Goal: Navigation & Orientation: Find specific page/section

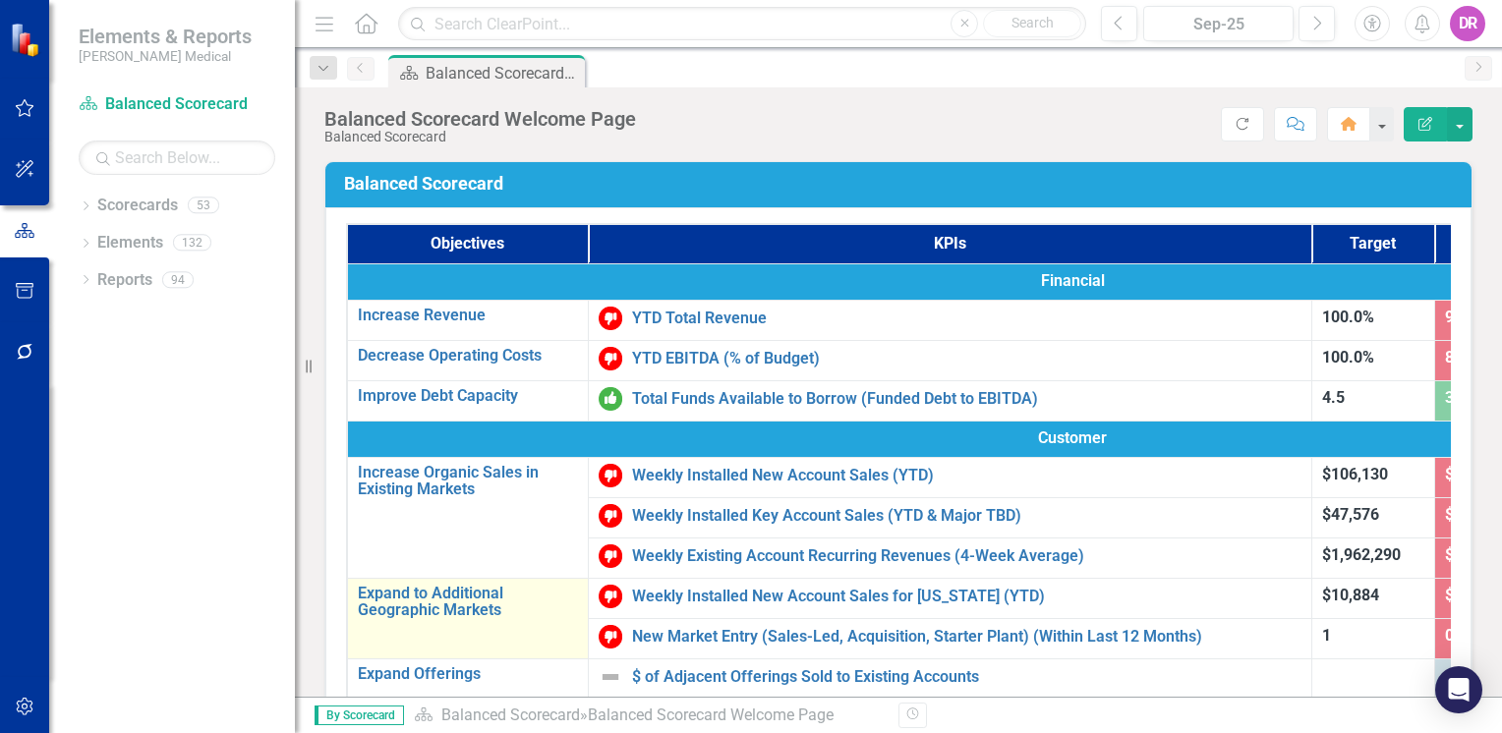
click at [413, 578] on td "Expand to Additional Geographic Markets Edit Edit Objective Link Open Element" at bounding box center [467, 618] width 241 height 81
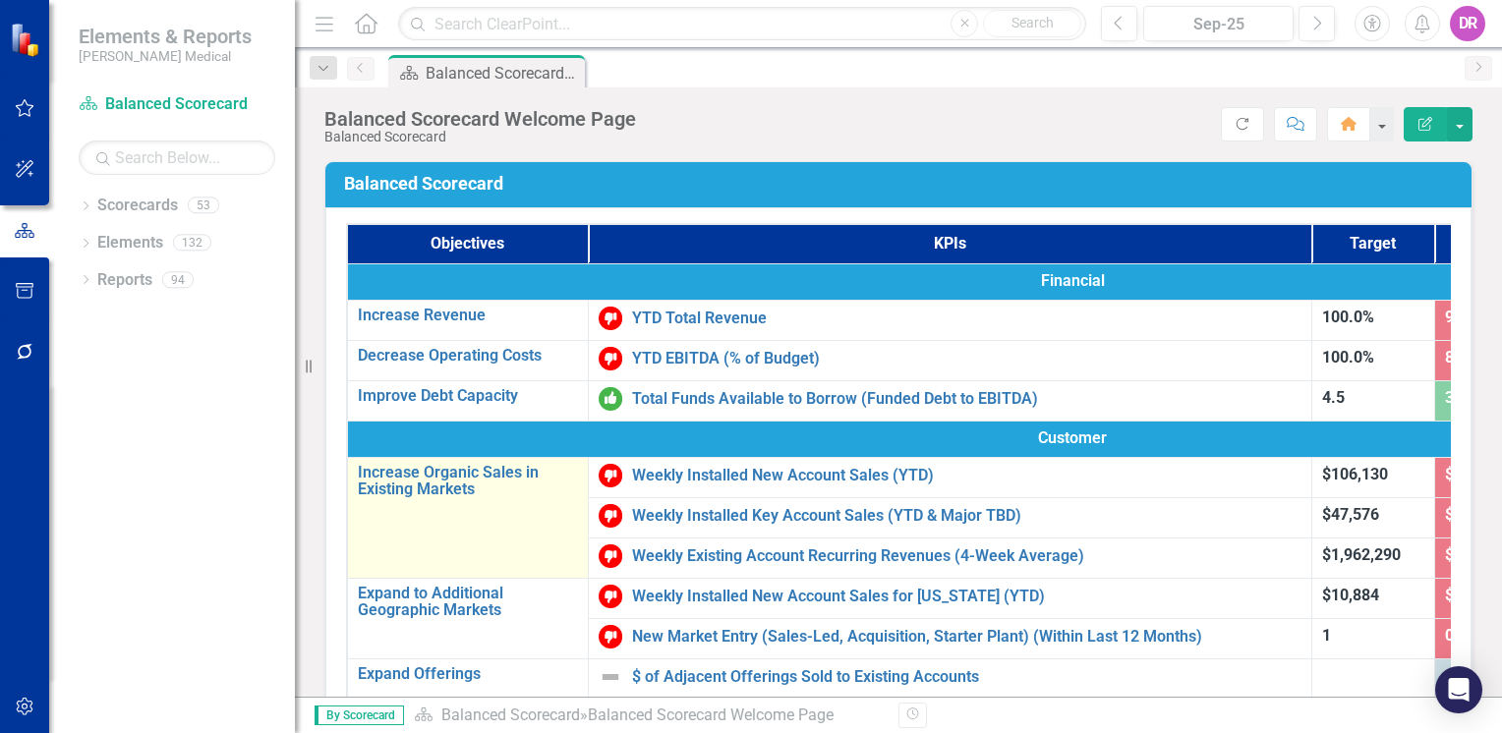
click at [419, 561] on td "Increase Organic Sales in Existing Markets Edit Edit Objective Link Open Element" at bounding box center [467, 517] width 241 height 121
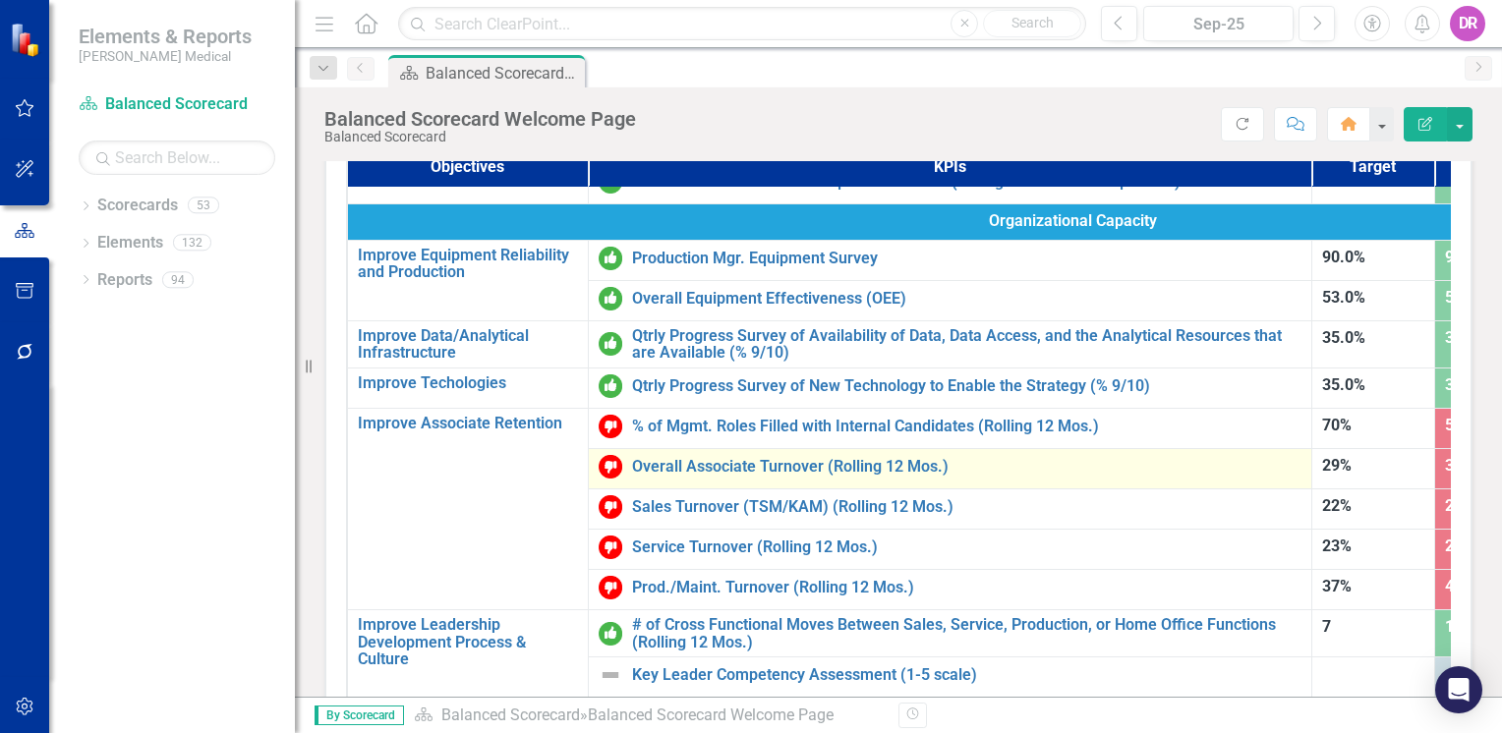
scroll to position [98, 0]
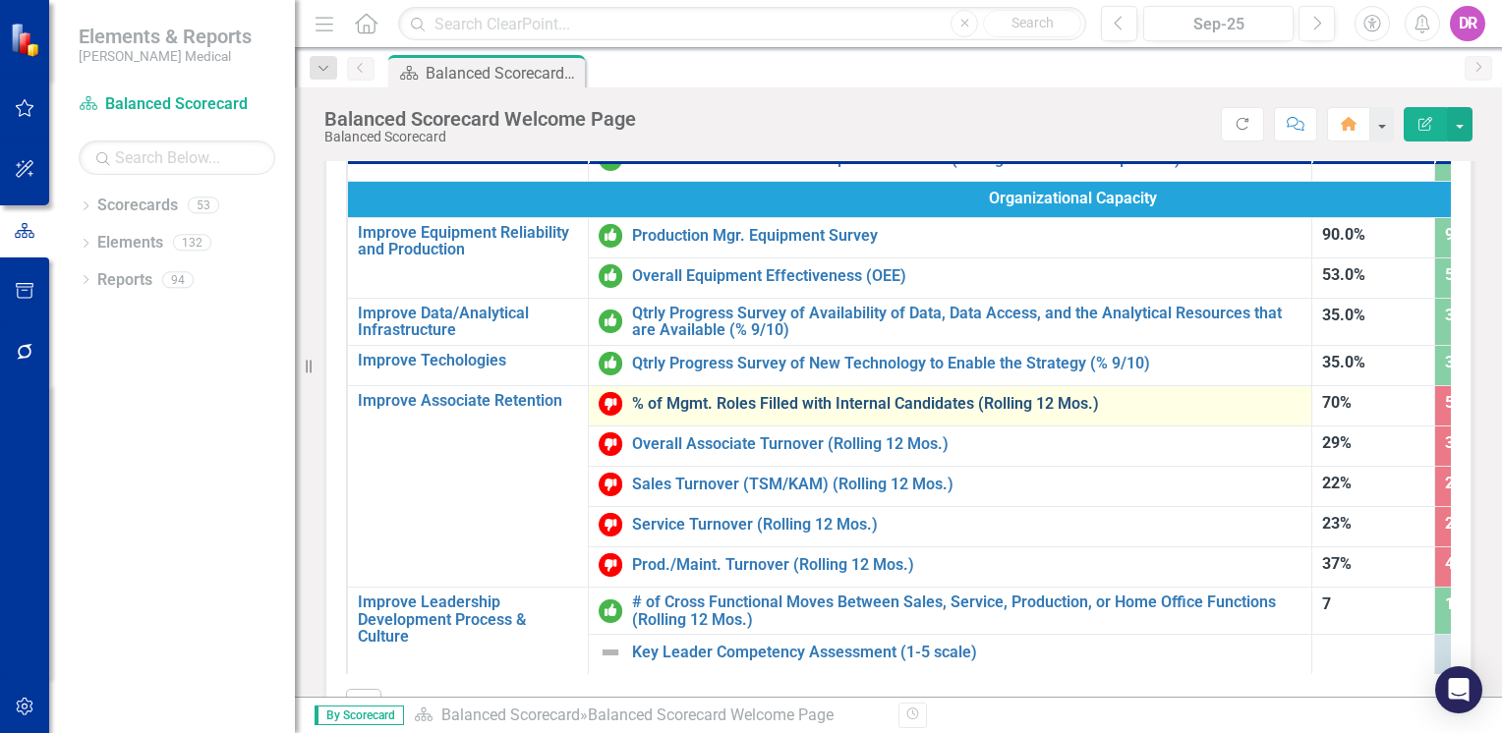
click at [710, 395] on link "% of Mgmt. Roles Filled with Internal Candidates (Rolling 12 Mos.)" at bounding box center [966, 404] width 669 height 18
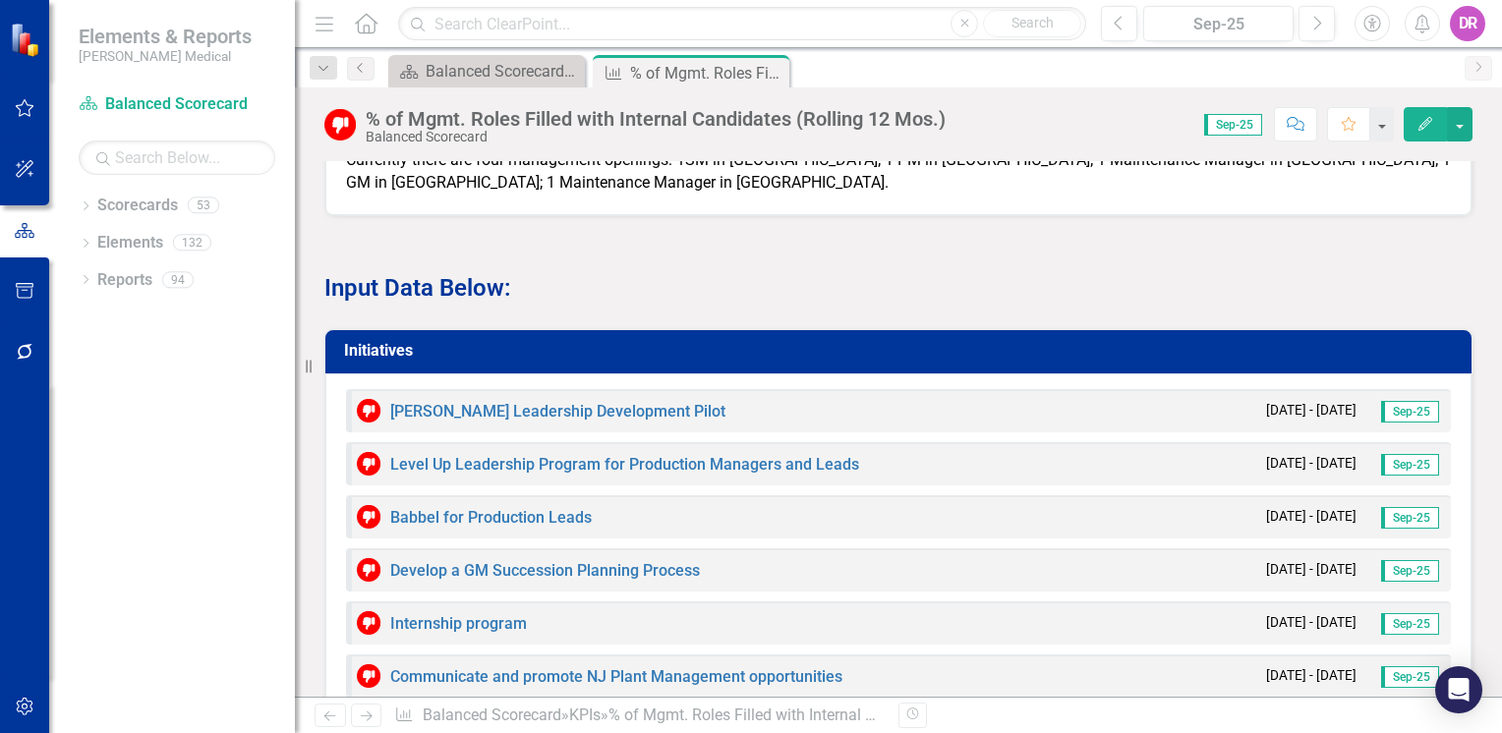
scroll to position [1754, 0]
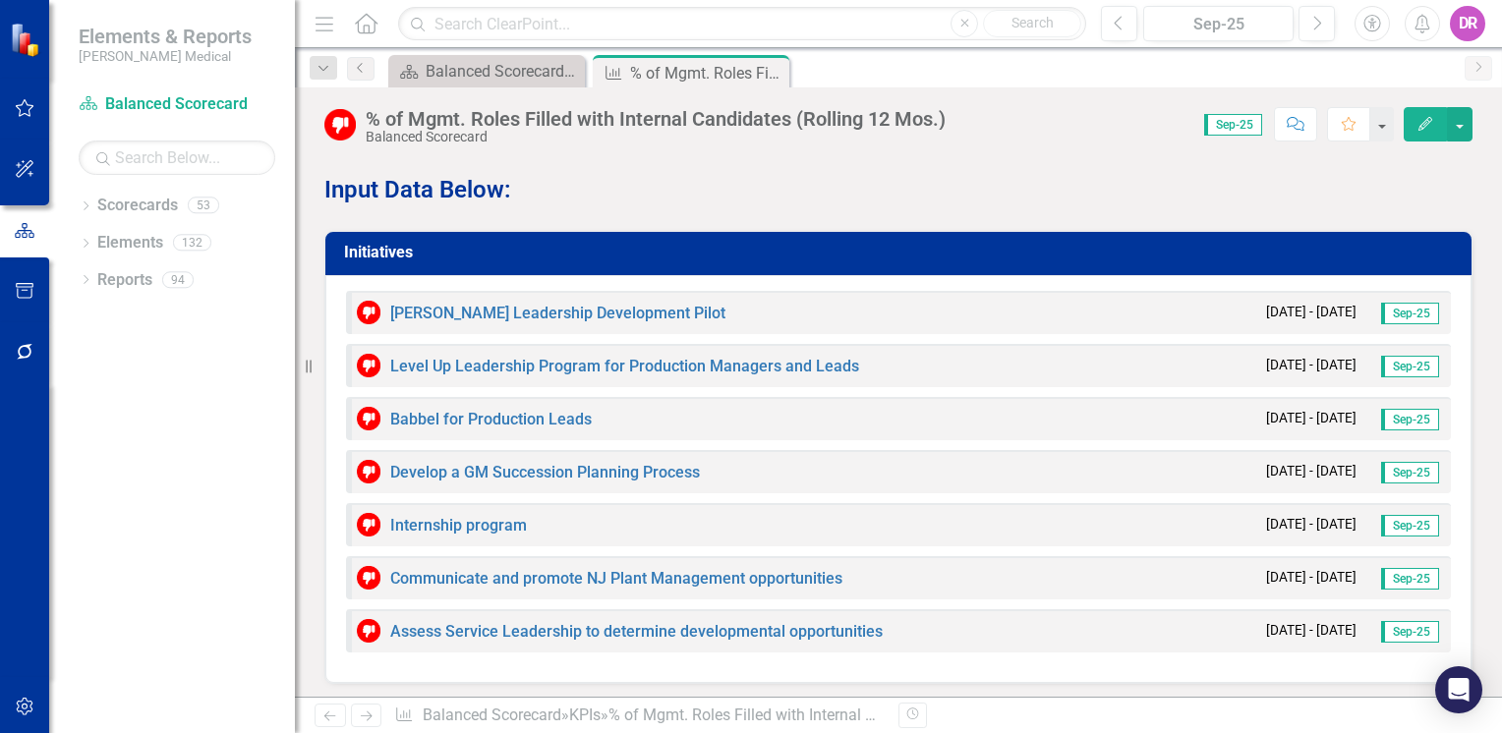
click at [1106, 149] on div "% of Mgmt. Roles Filled with Internal Candidates (Rolling 12 Mos.) Balanced Sco…" at bounding box center [898, 391] width 1207 height 609
drag, startPoint x: 770, startPoint y: 70, endPoint x: 757, endPoint y: 81, distance: 16.7
click at [0, 0] on icon "Close" at bounding box center [0, 0] width 0 height 0
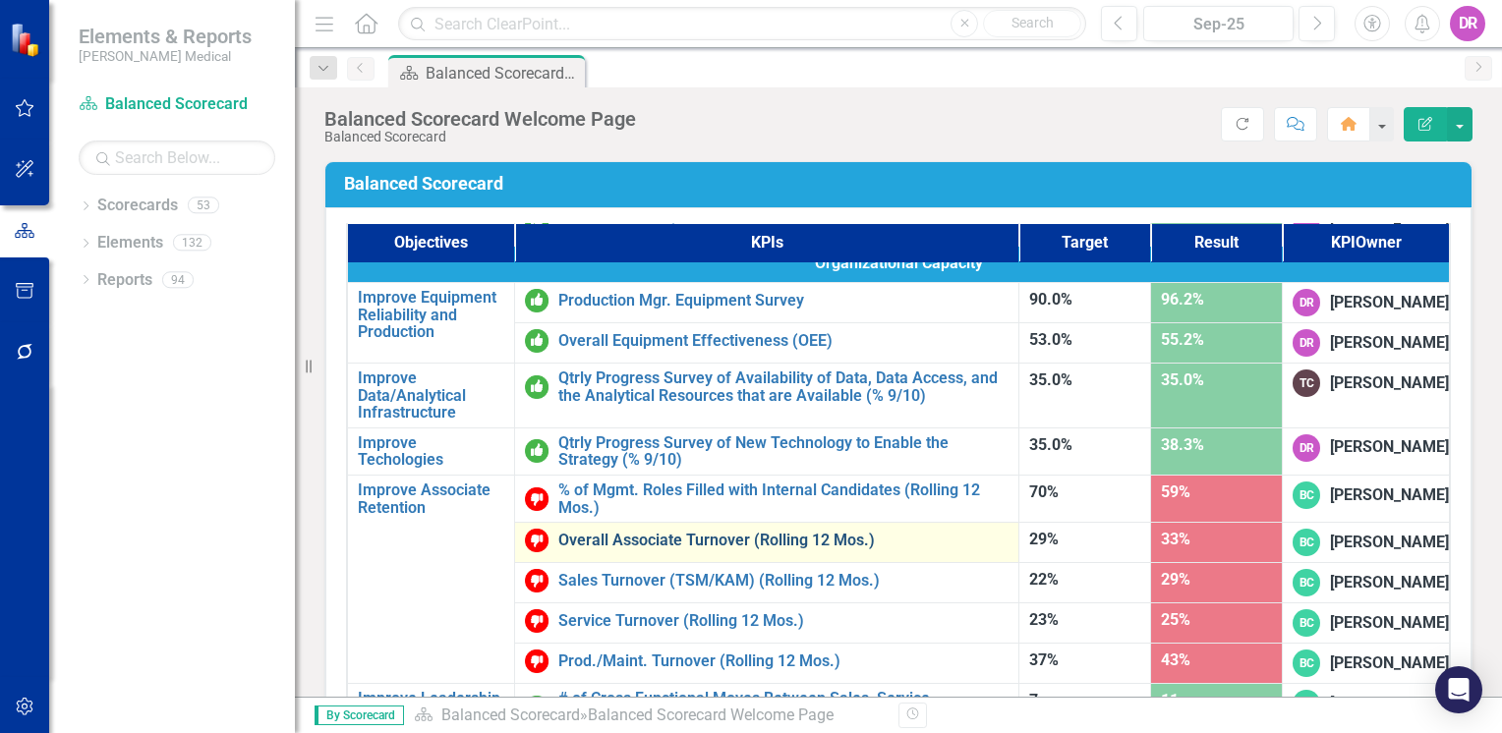
scroll to position [1241, 0]
click at [572, 532] on link "Overall Associate Turnover (Rolling 12 Mos.)" at bounding box center [783, 541] width 450 height 18
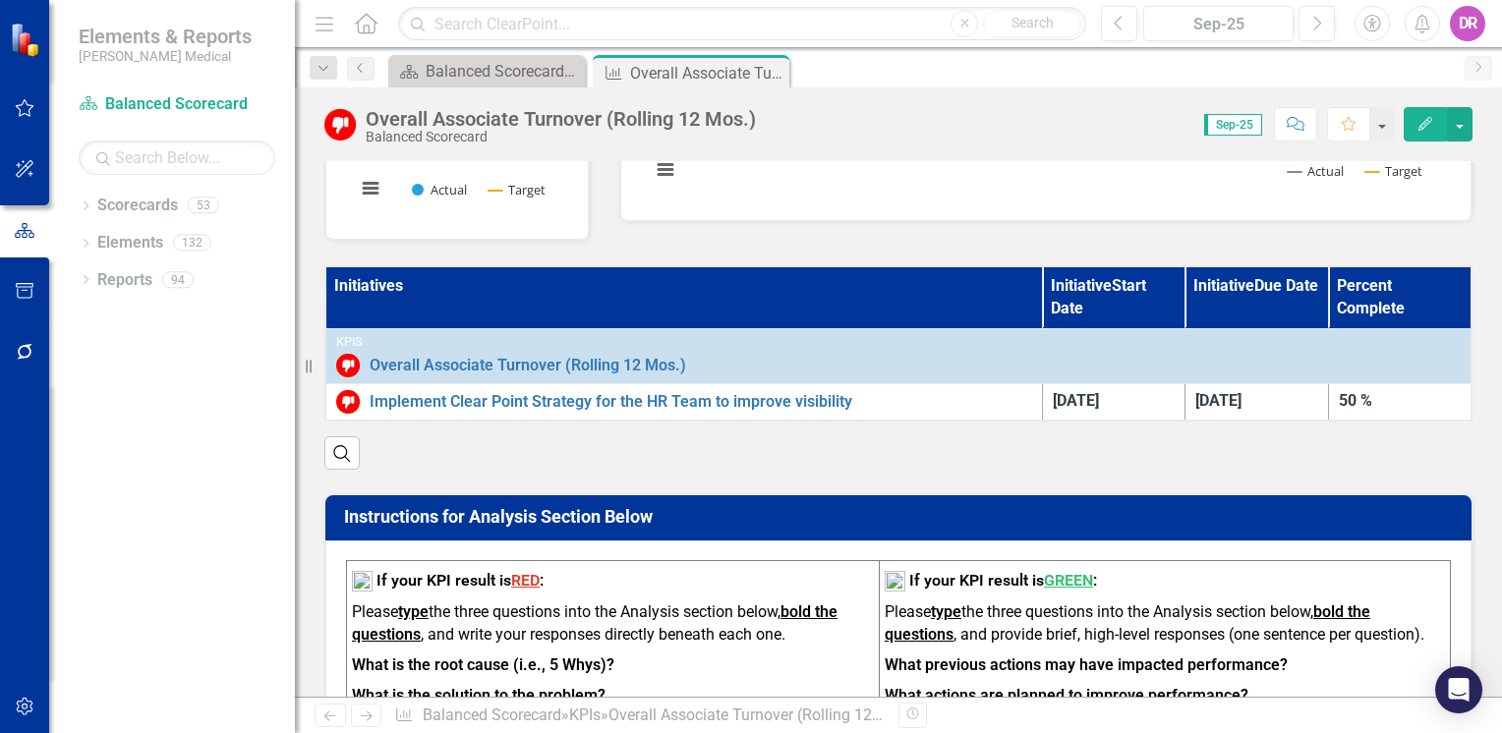
scroll to position [491, 0]
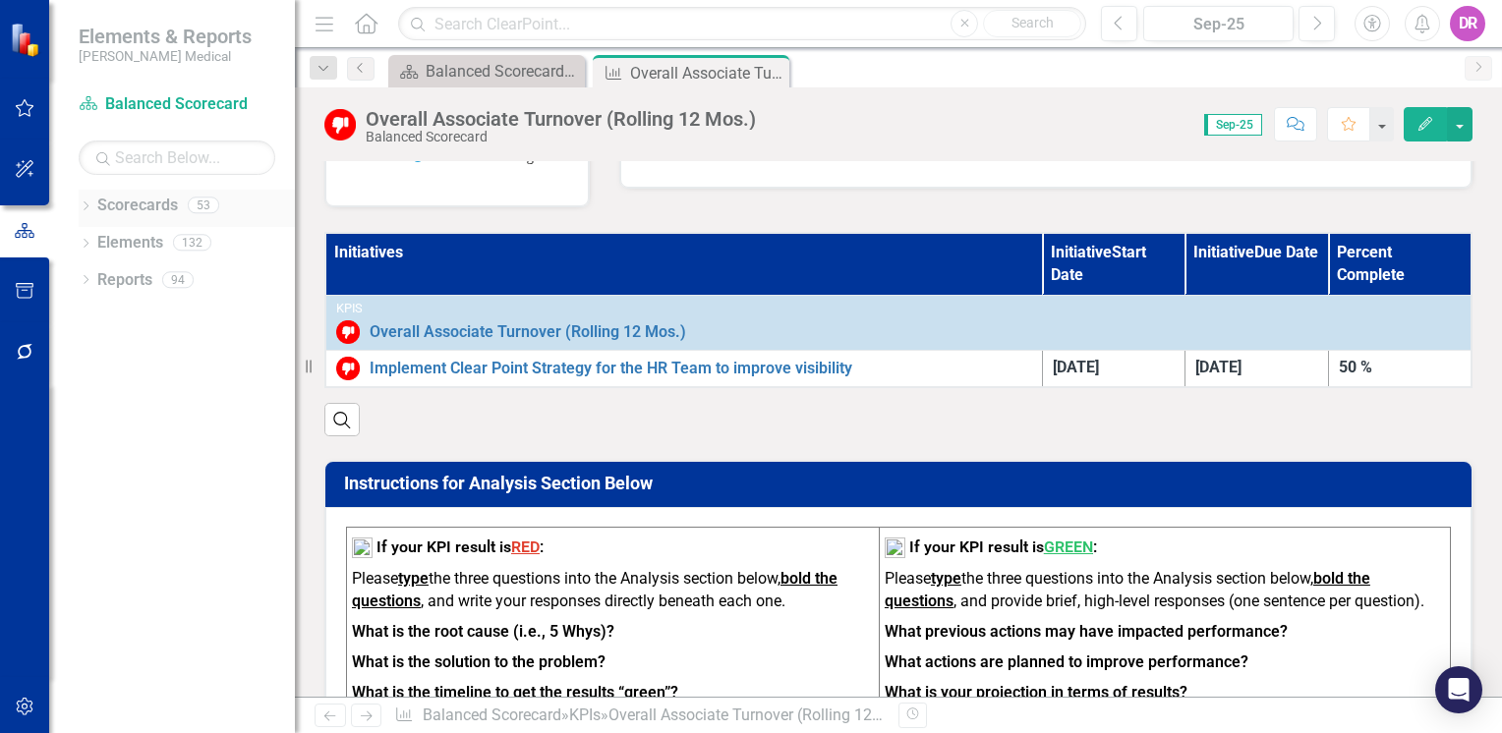
click at [84, 206] on icon "Dropdown" at bounding box center [86, 207] width 14 height 11
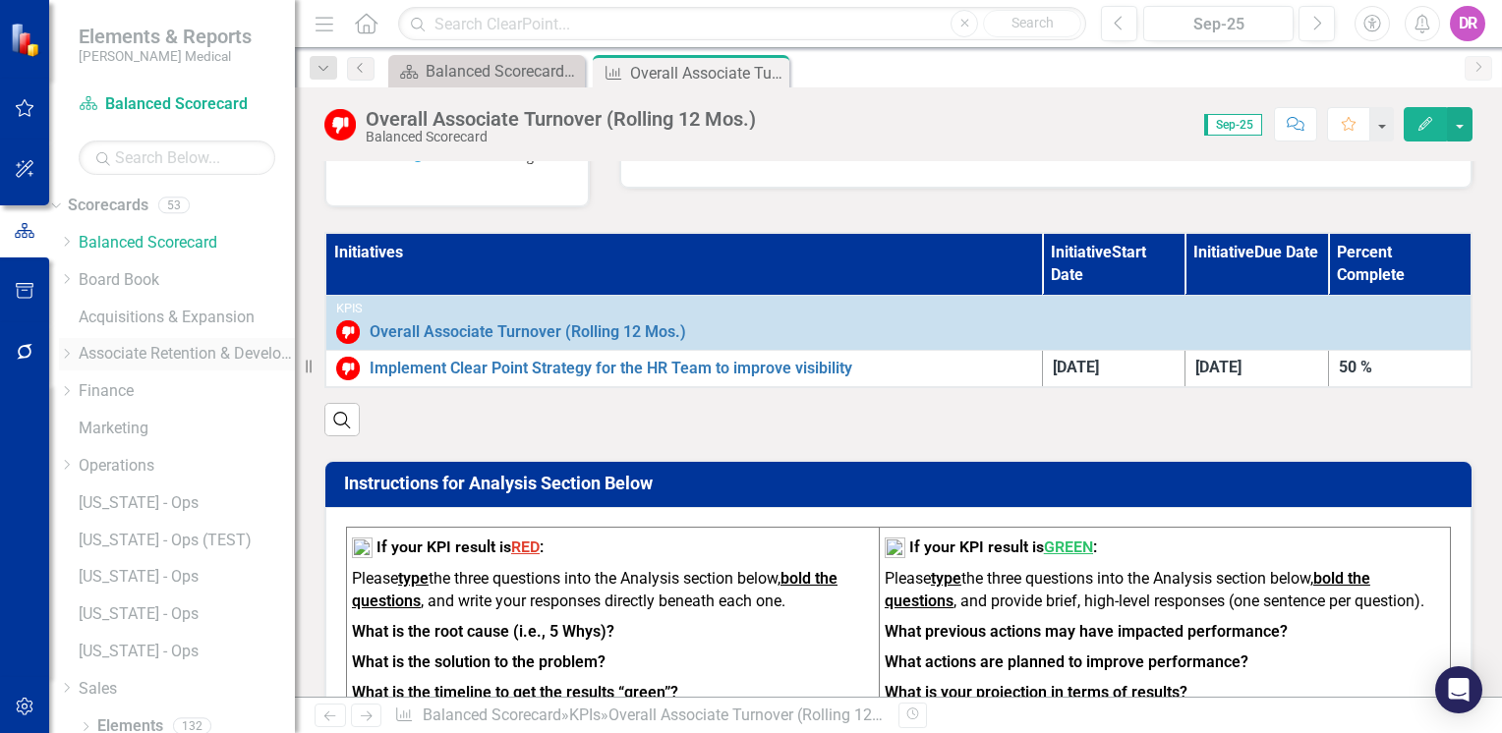
click at [74, 356] on icon "Dropdown" at bounding box center [66, 354] width 15 height 12
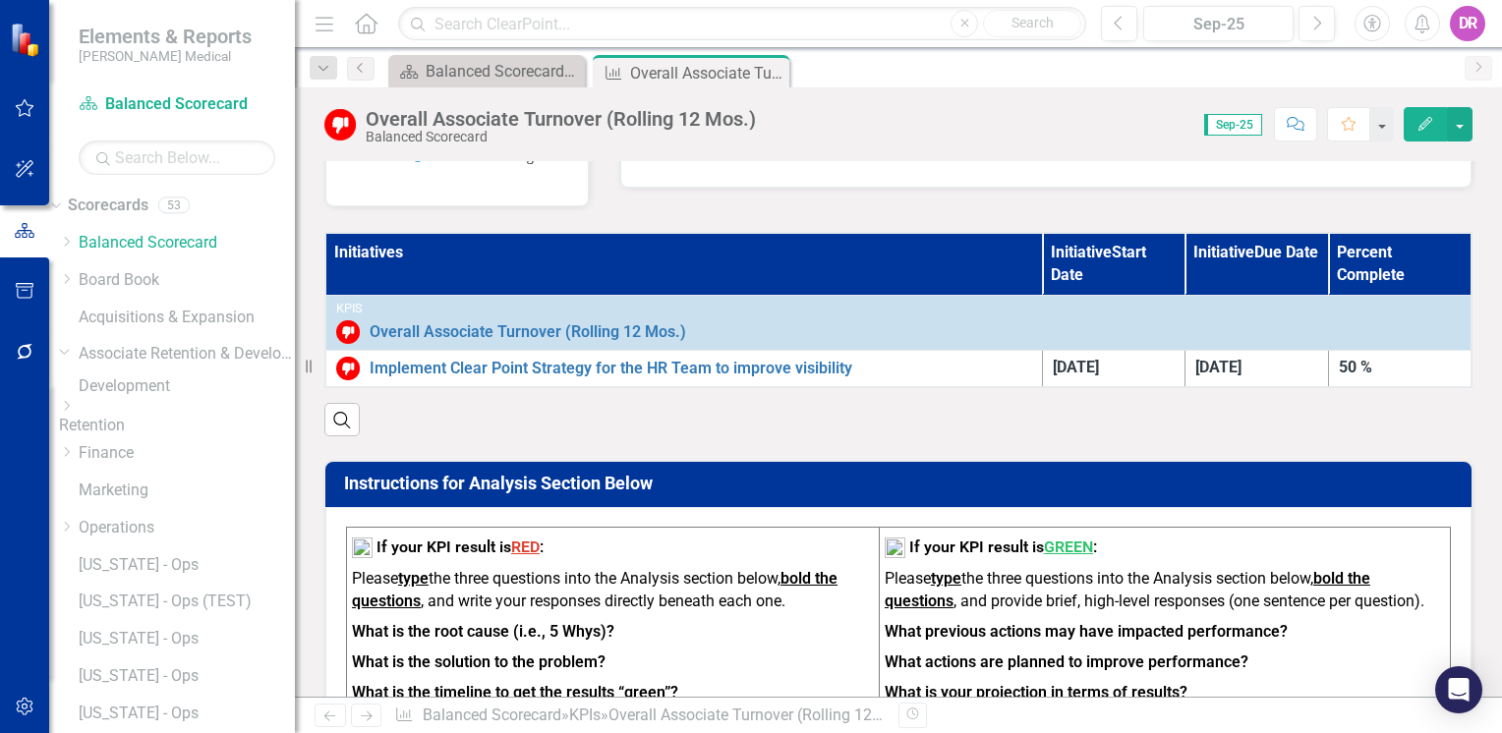
click at [70, 411] on icon at bounding box center [67, 406] width 5 height 10
click at [169, 543] on link "[US_STATE] - HR" at bounding box center [187, 531] width 216 height 23
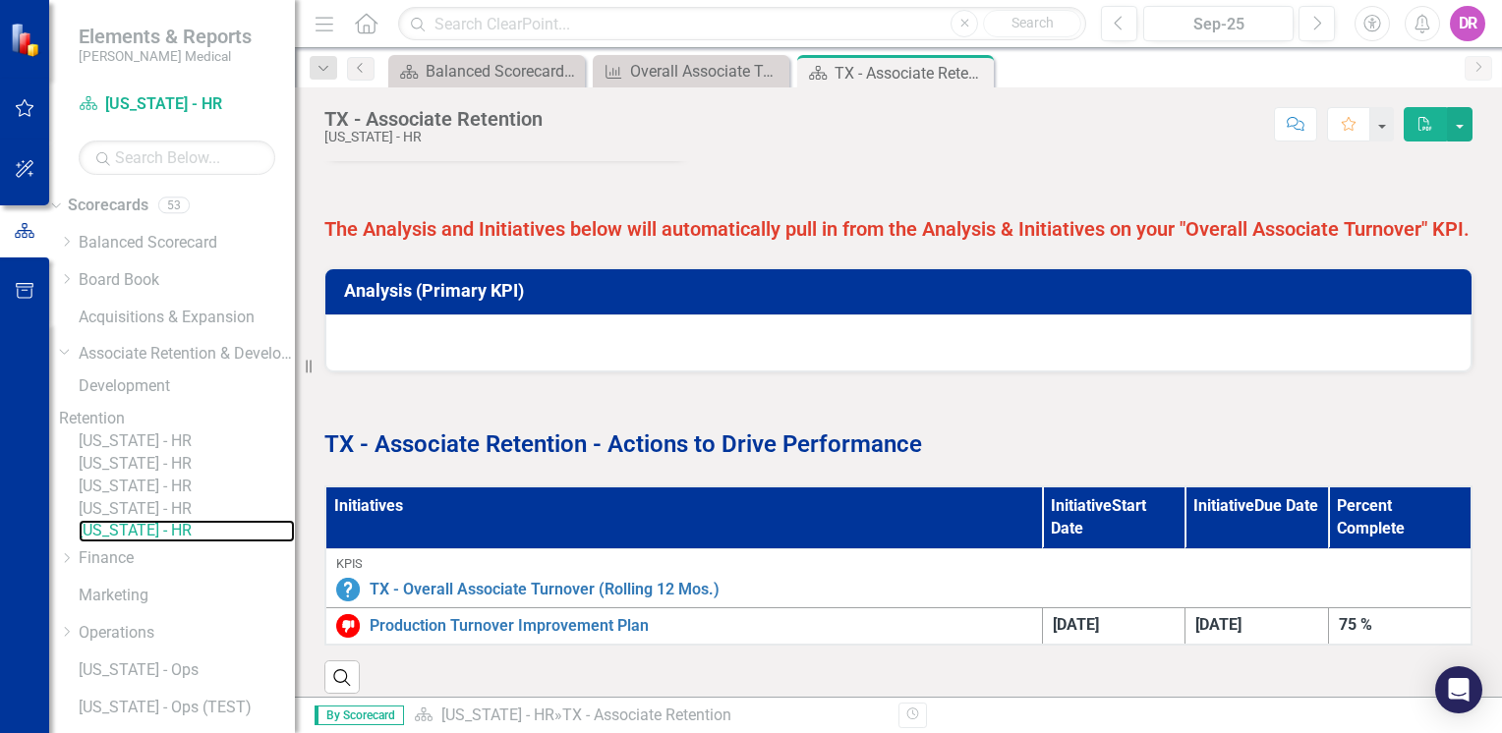
scroll to position [995, 0]
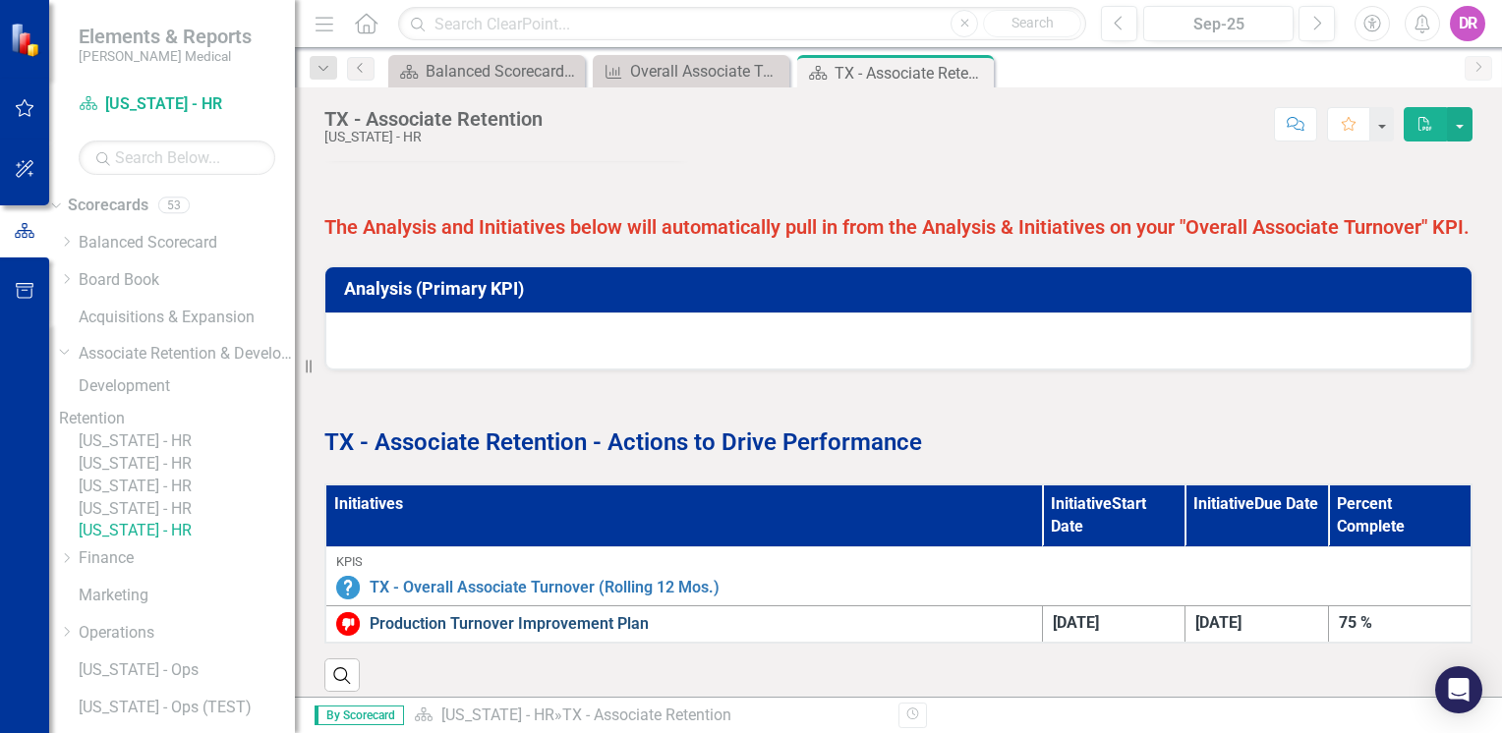
click at [473, 613] on link "Production Turnover Improvement Plan" at bounding box center [701, 624] width 663 height 23
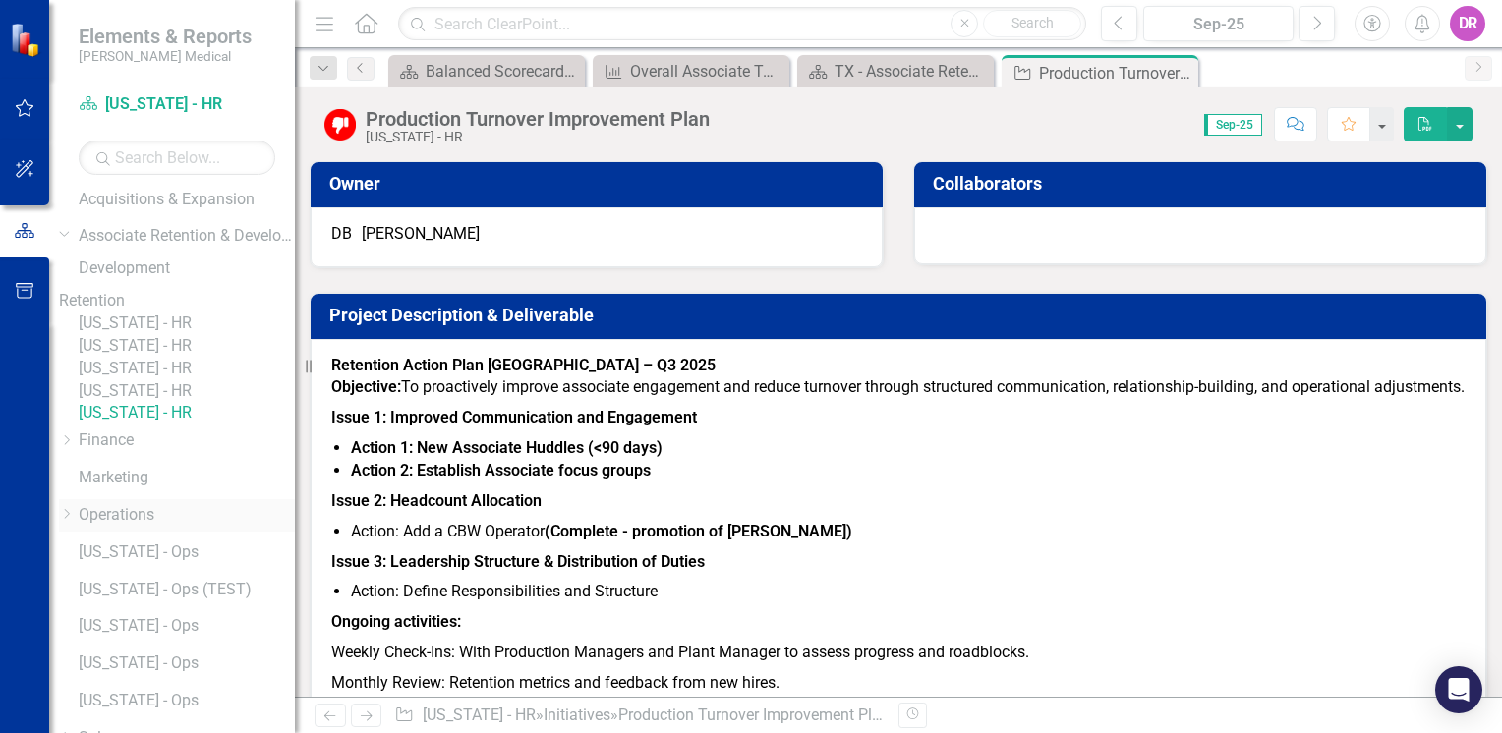
scroll to position [311, 0]
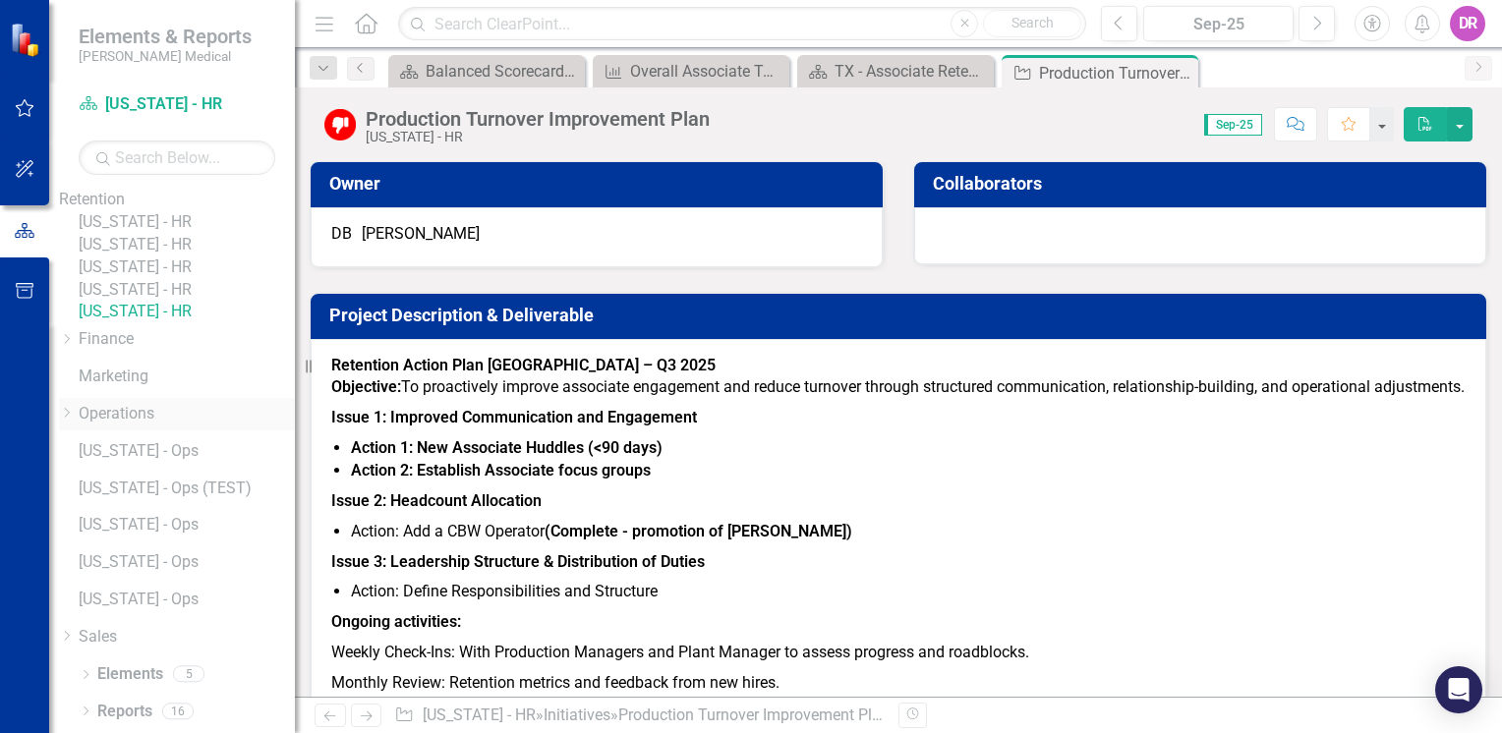
click at [74, 416] on icon "Dropdown" at bounding box center [66, 413] width 15 height 12
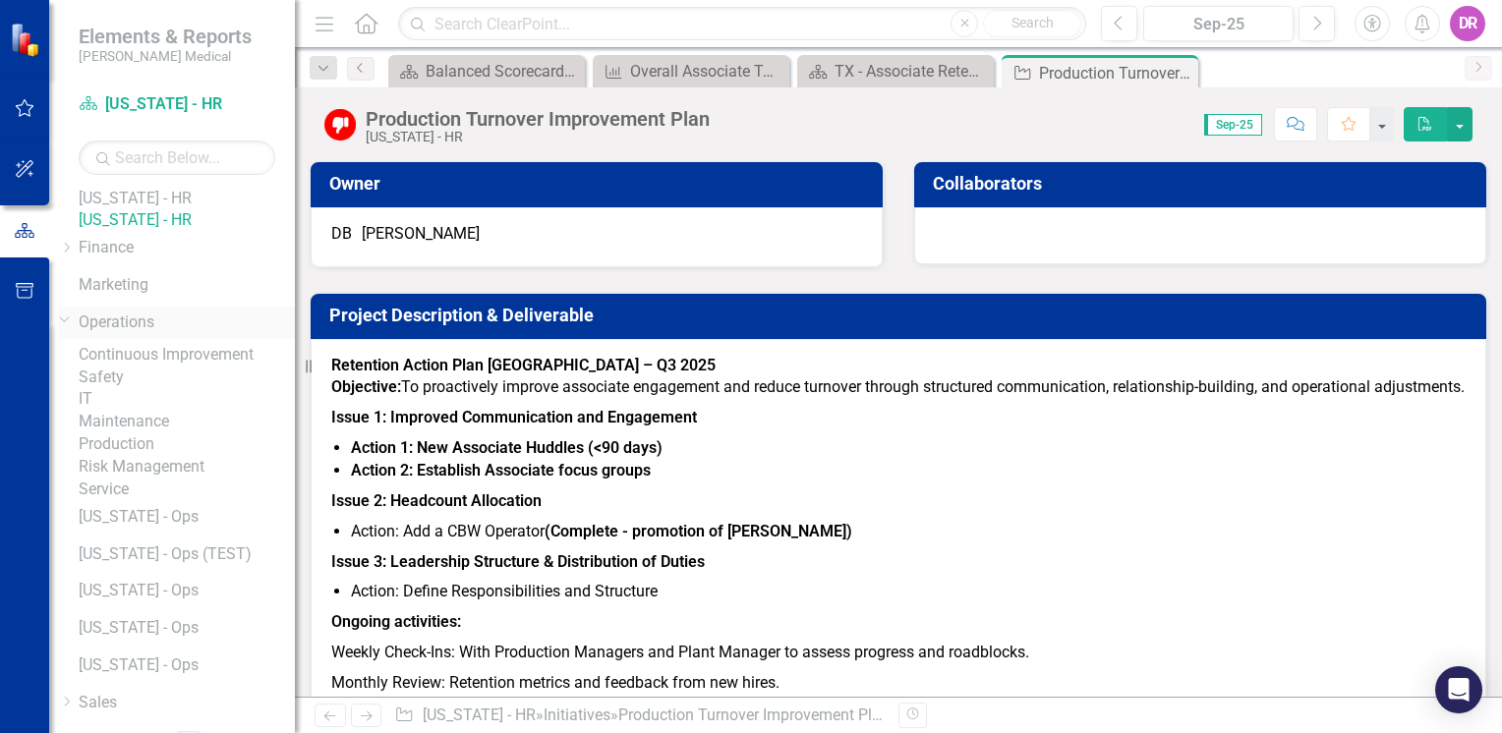
click at [71, 326] on icon "Dropdown" at bounding box center [65, 319] width 12 height 15
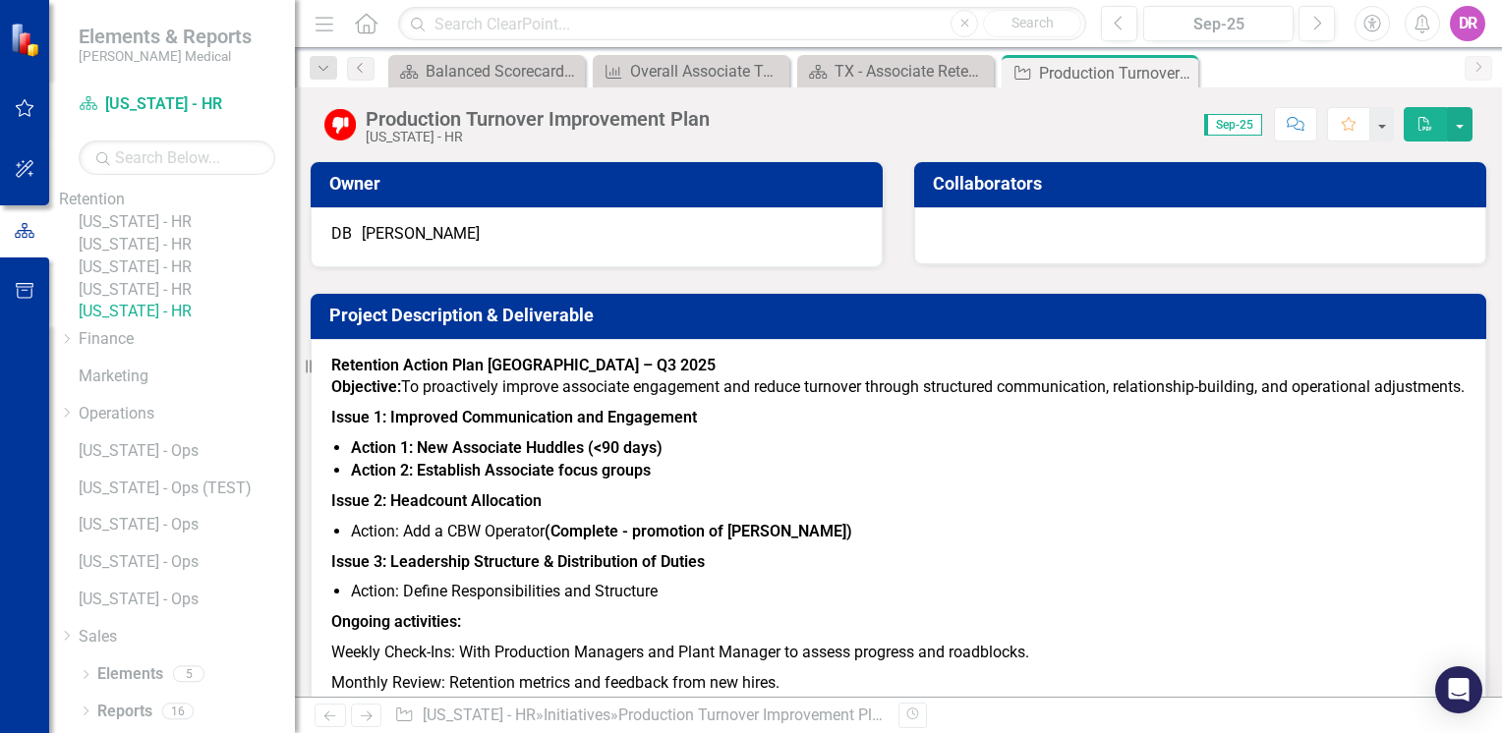
scroll to position [114, 0]
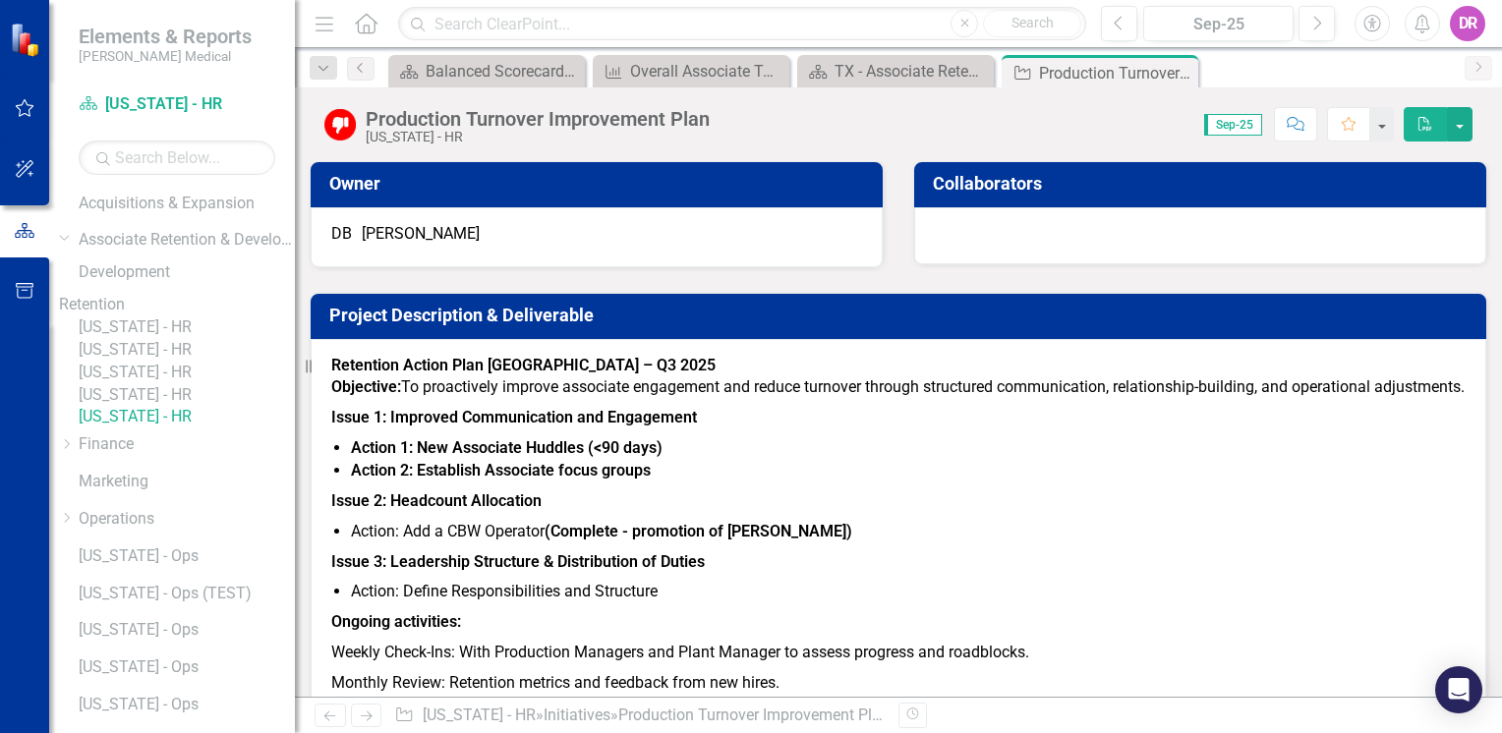
click at [192, 407] on link "[US_STATE] - HR" at bounding box center [187, 395] width 216 height 23
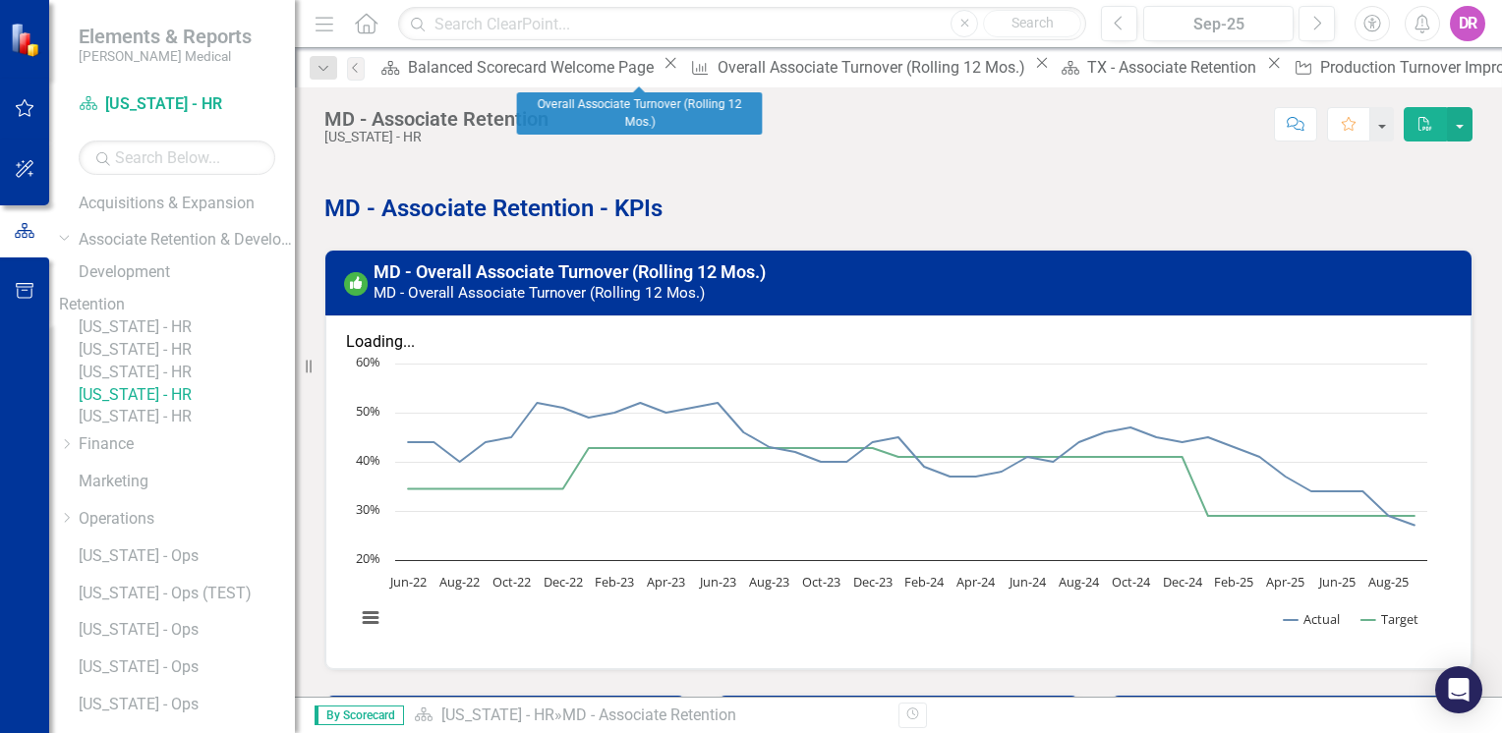
click at [1032, 71] on icon "Close" at bounding box center [1042, 63] width 20 height 16
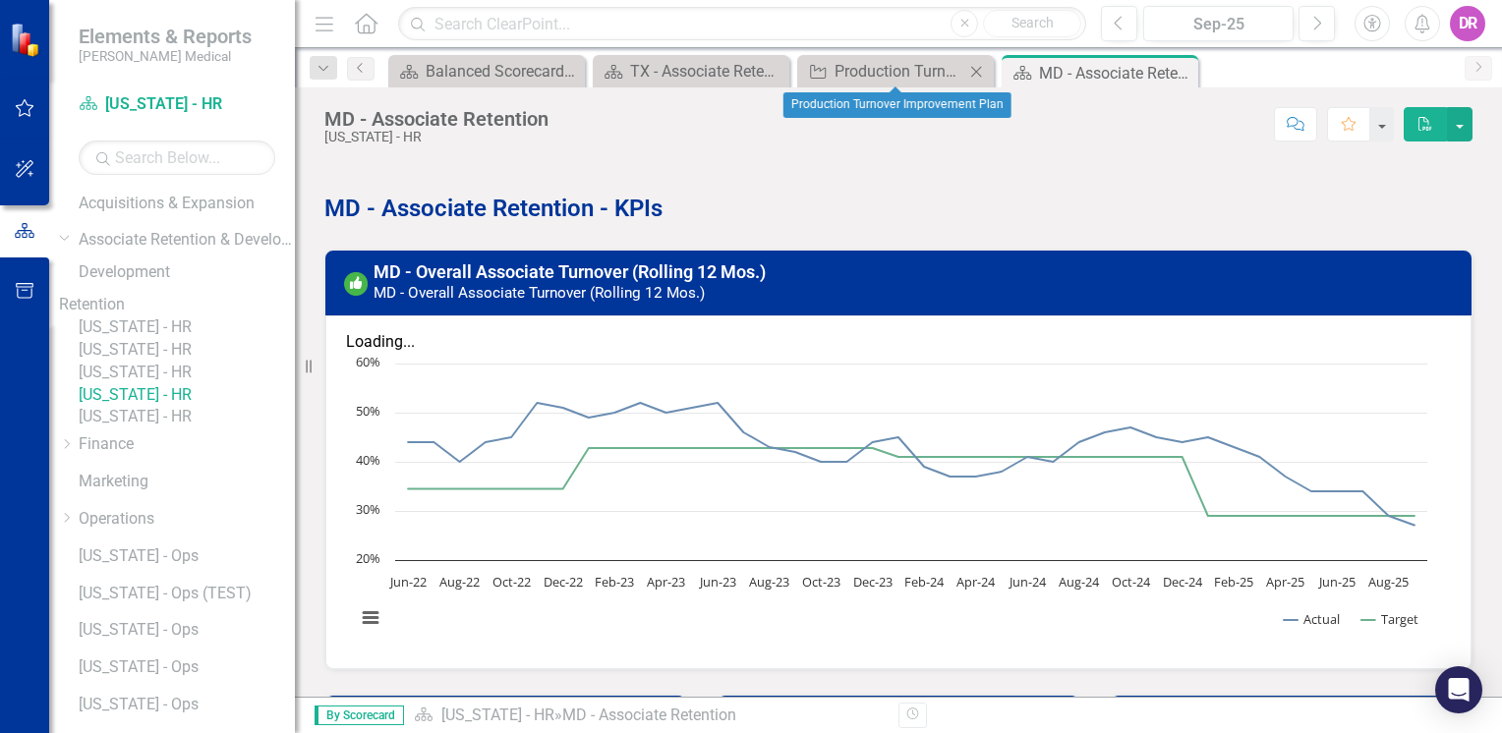
click at [983, 70] on icon "Close" at bounding box center [976, 72] width 20 height 16
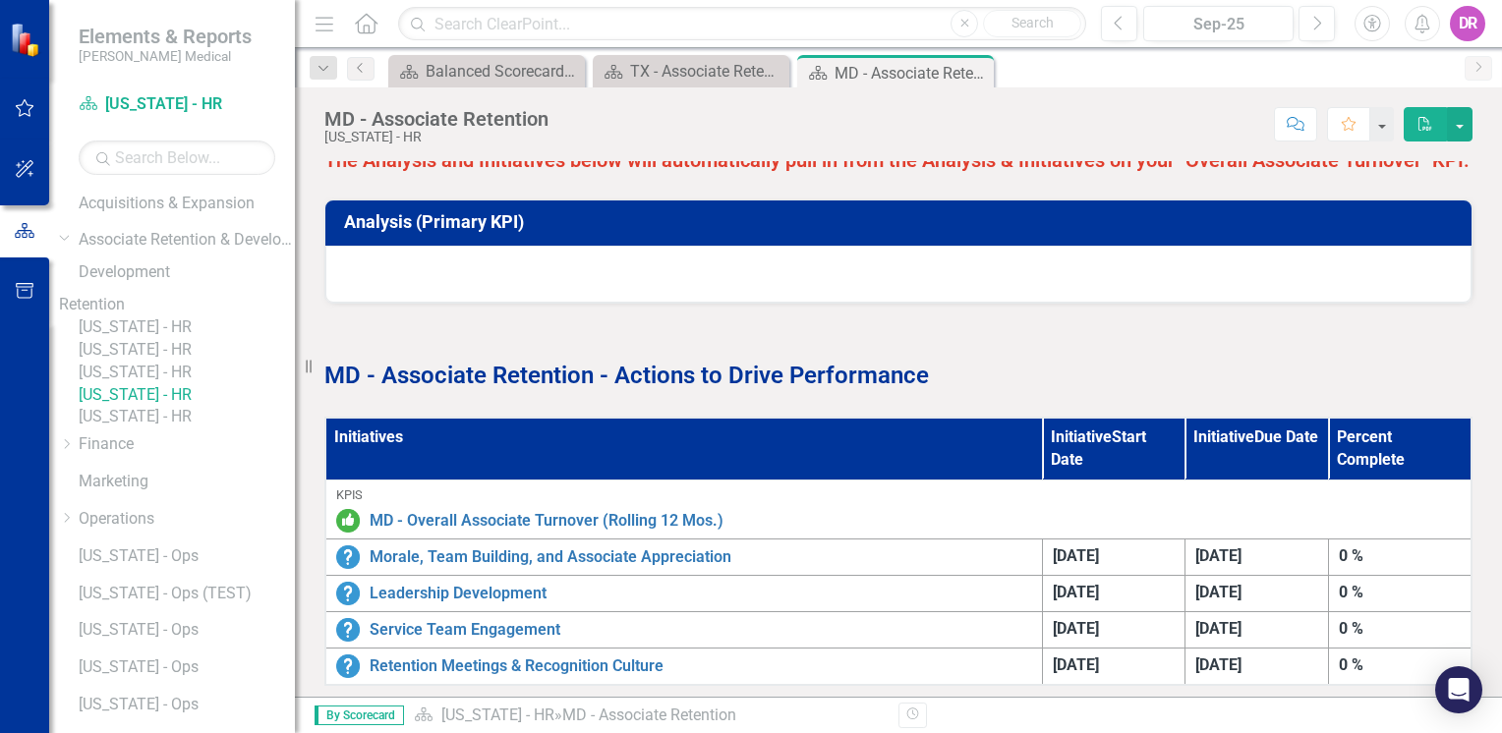
scroll to position [1105, 0]
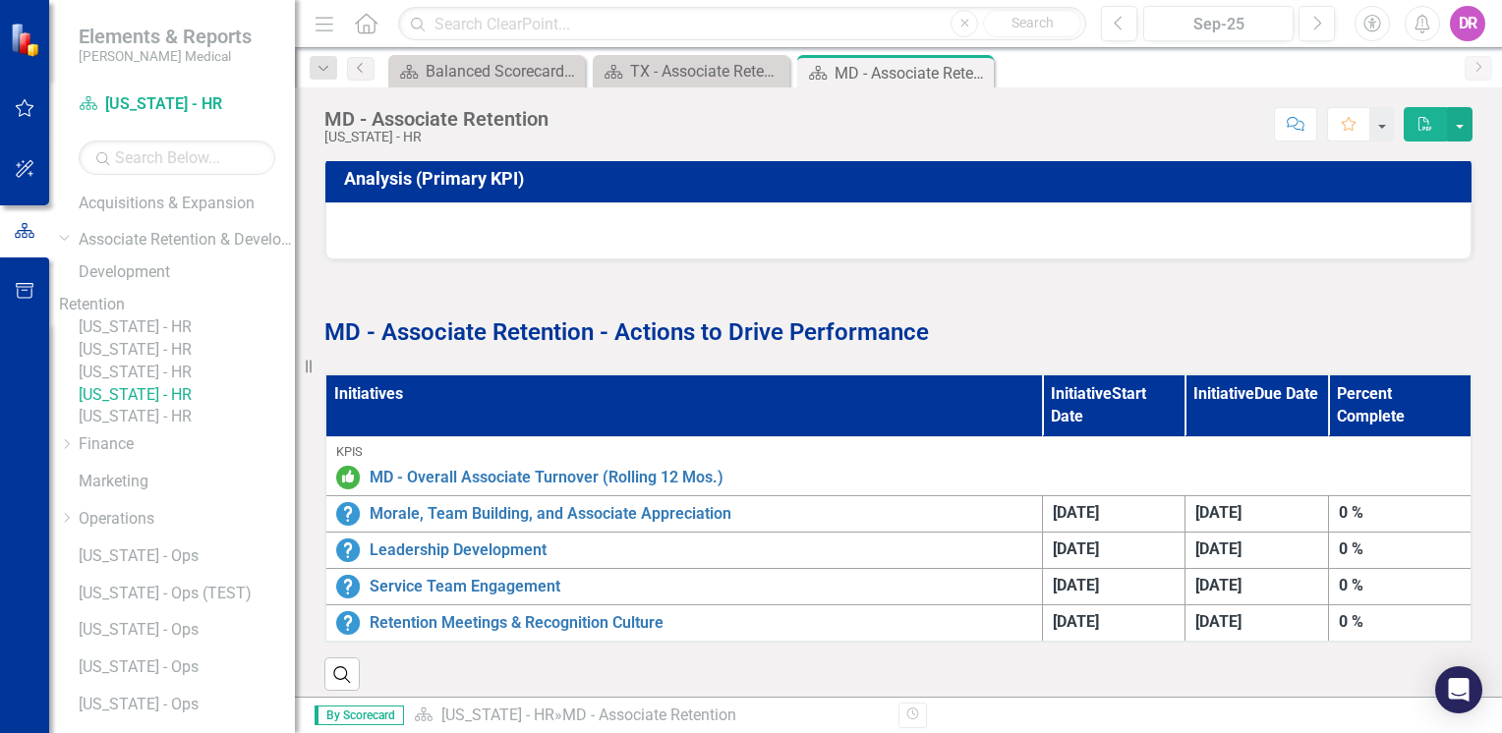
click at [153, 384] on link "[US_STATE] - HR" at bounding box center [187, 373] width 216 height 23
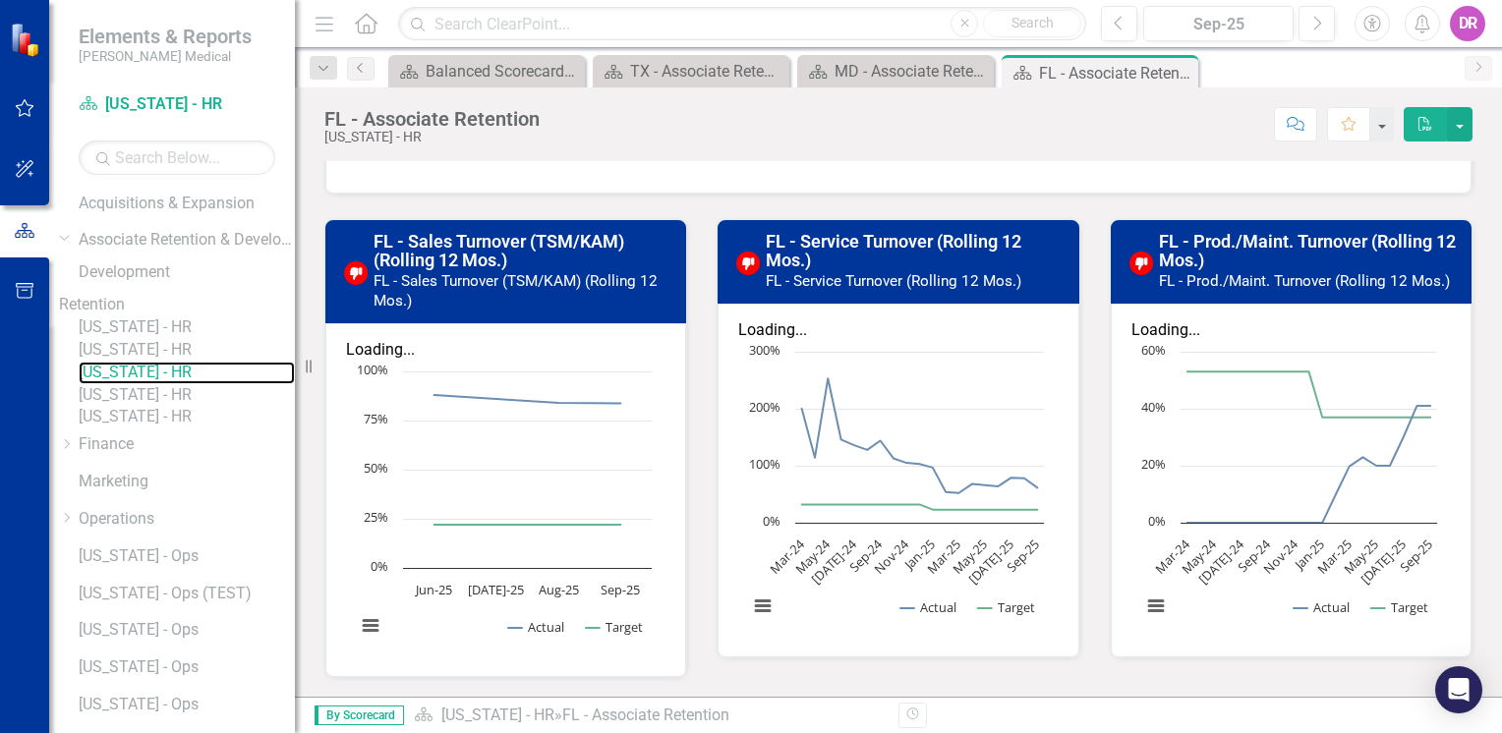
scroll to position [468, 0]
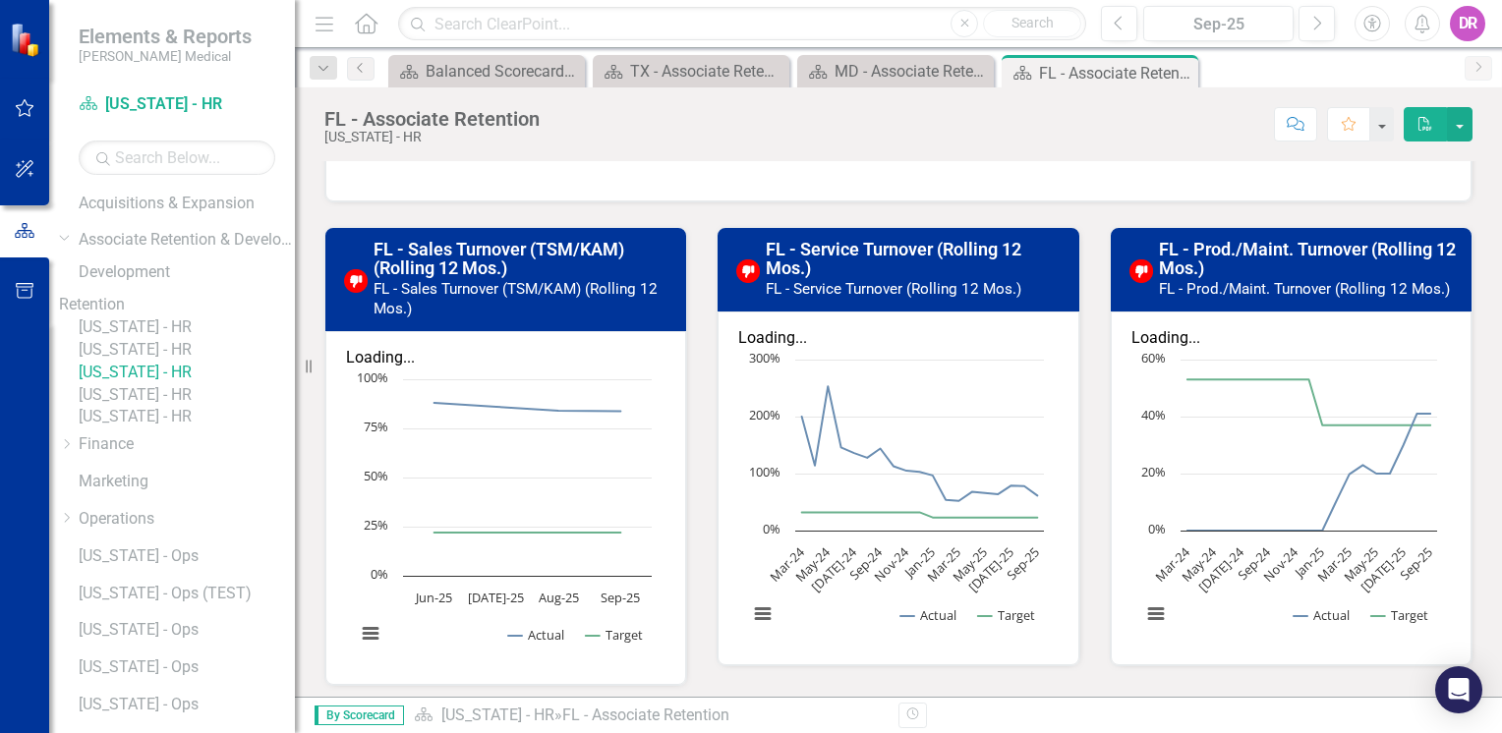
click at [166, 407] on link "[US_STATE] - HR" at bounding box center [187, 395] width 216 height 23
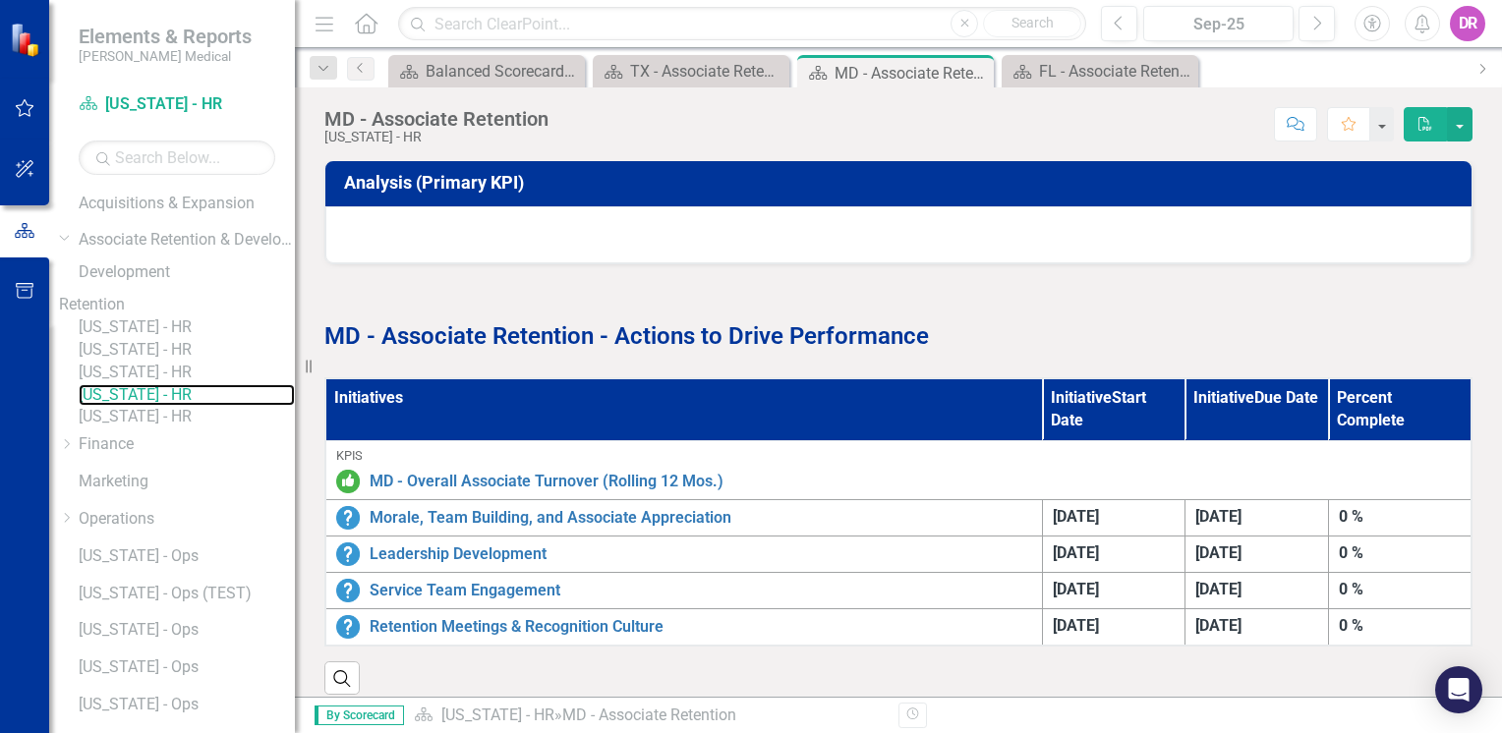
scroll to position [1105, 0]
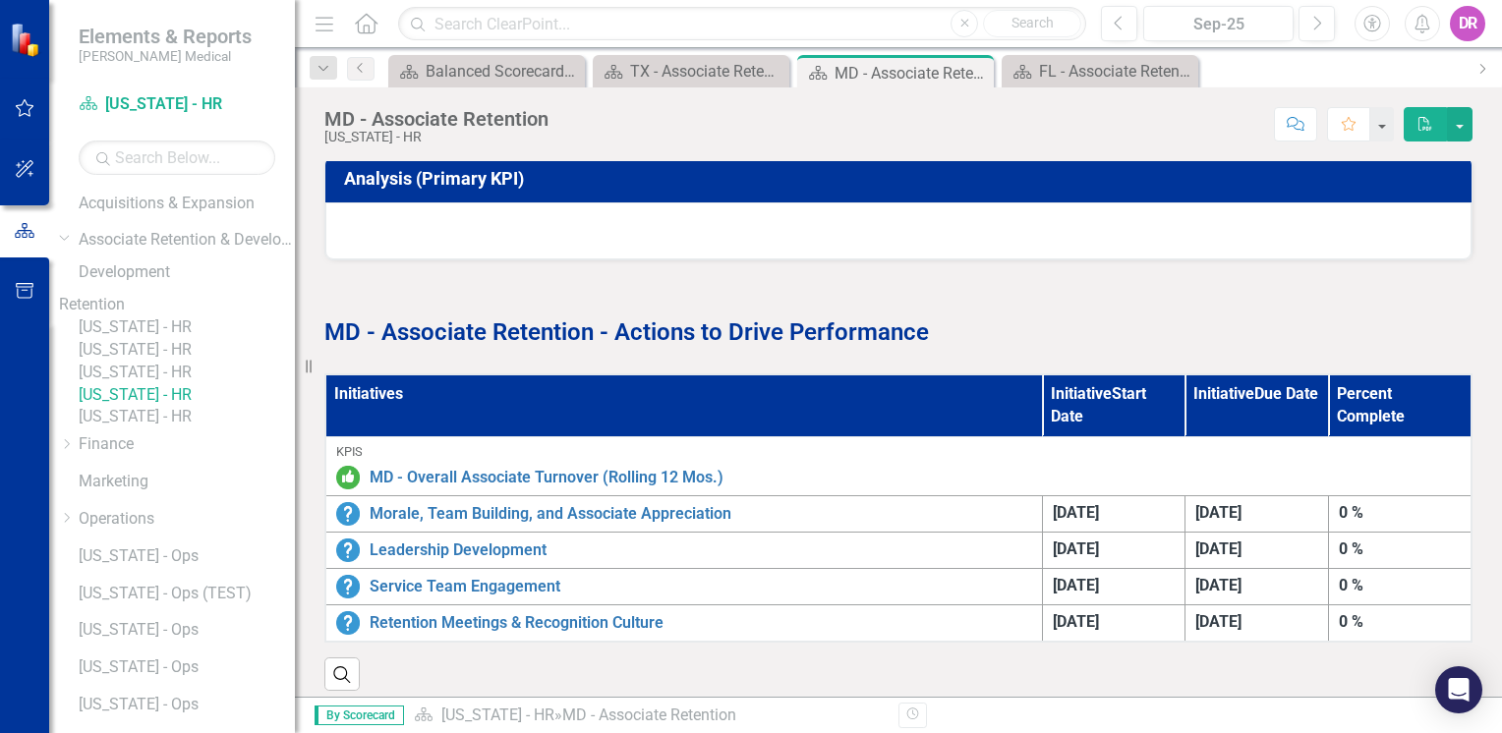
click at [157, 384] on link "[US_STATE] - HR" at bounding box center [187, 373] width 216 height 23
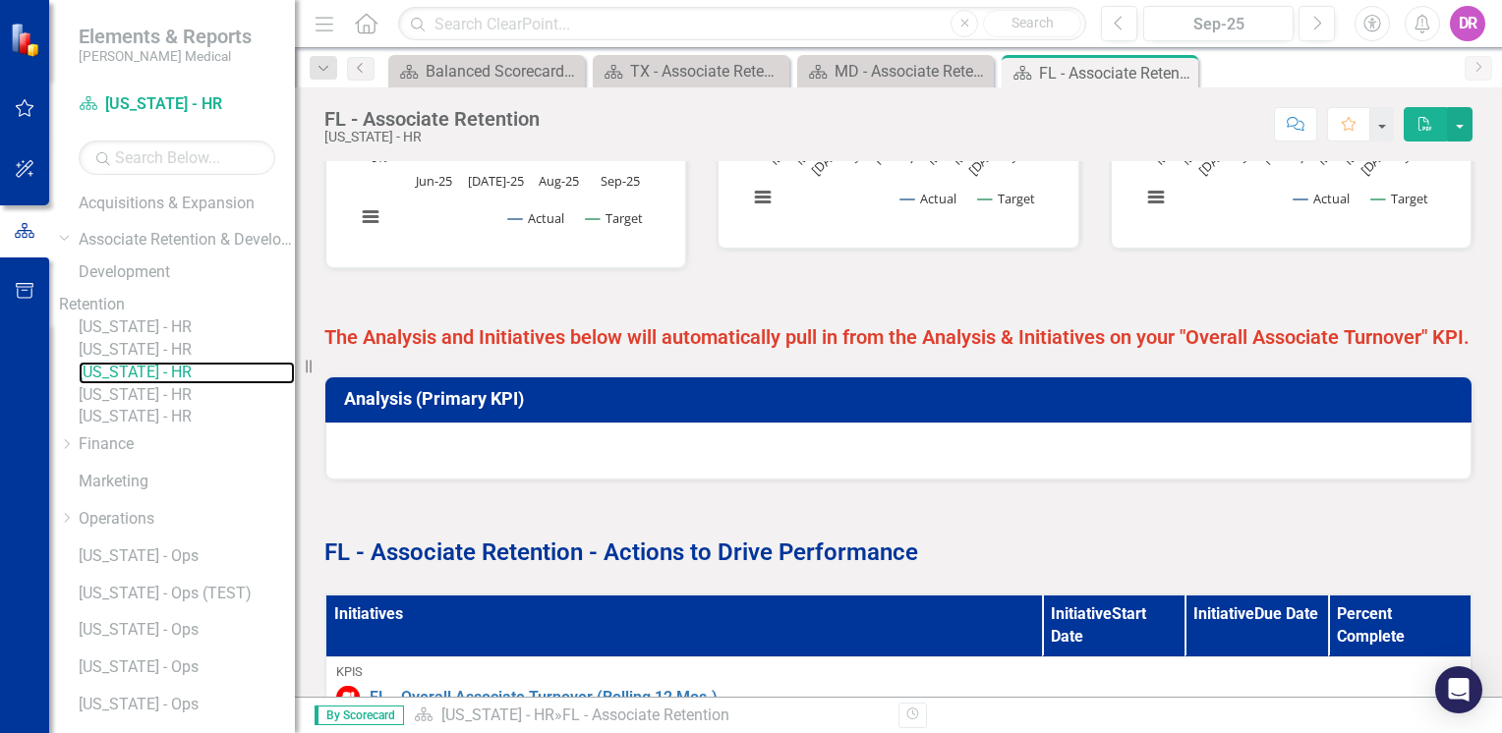
scroll to position [959, 0]
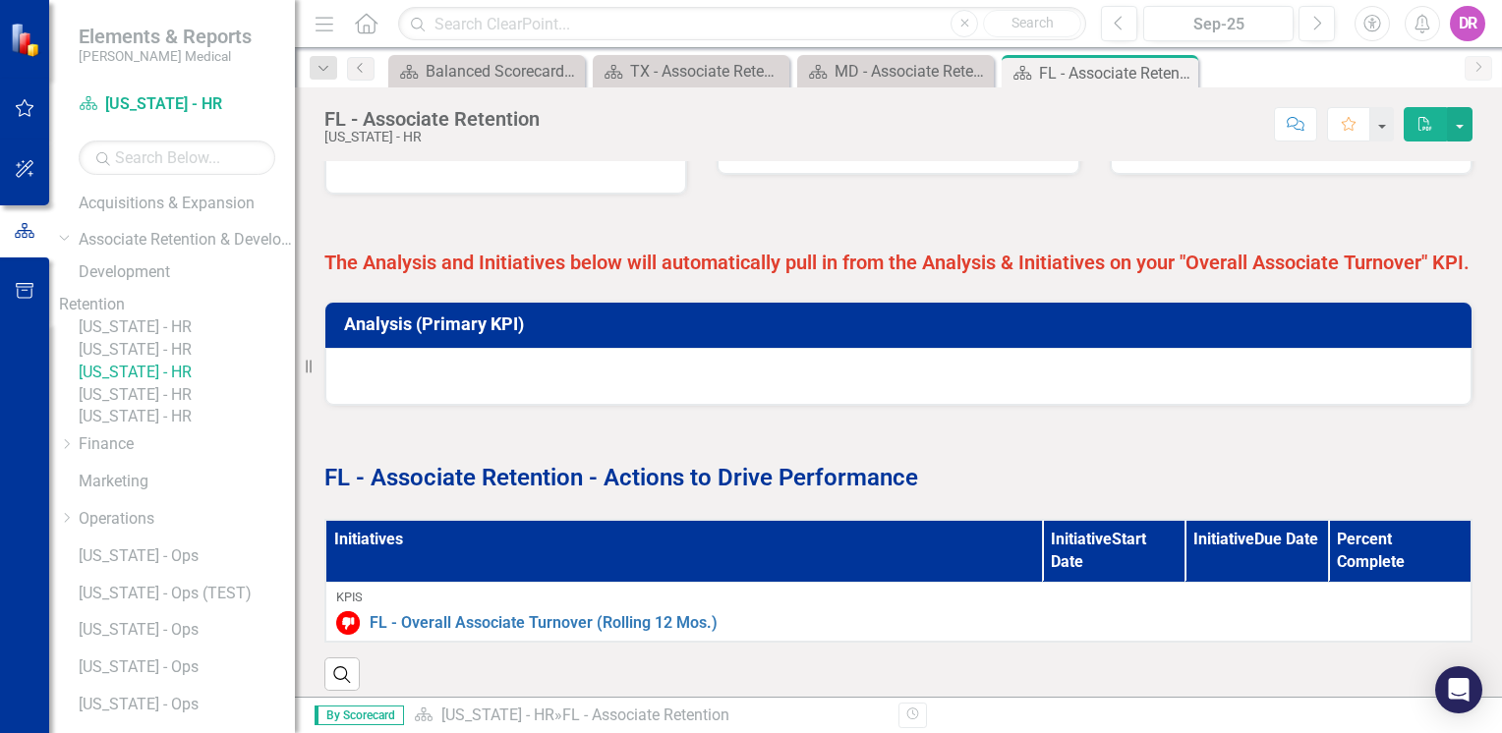
click at [173, 362] on link "[US_STATE] - HR" at bounding box center [187, 350] width 216 height 23
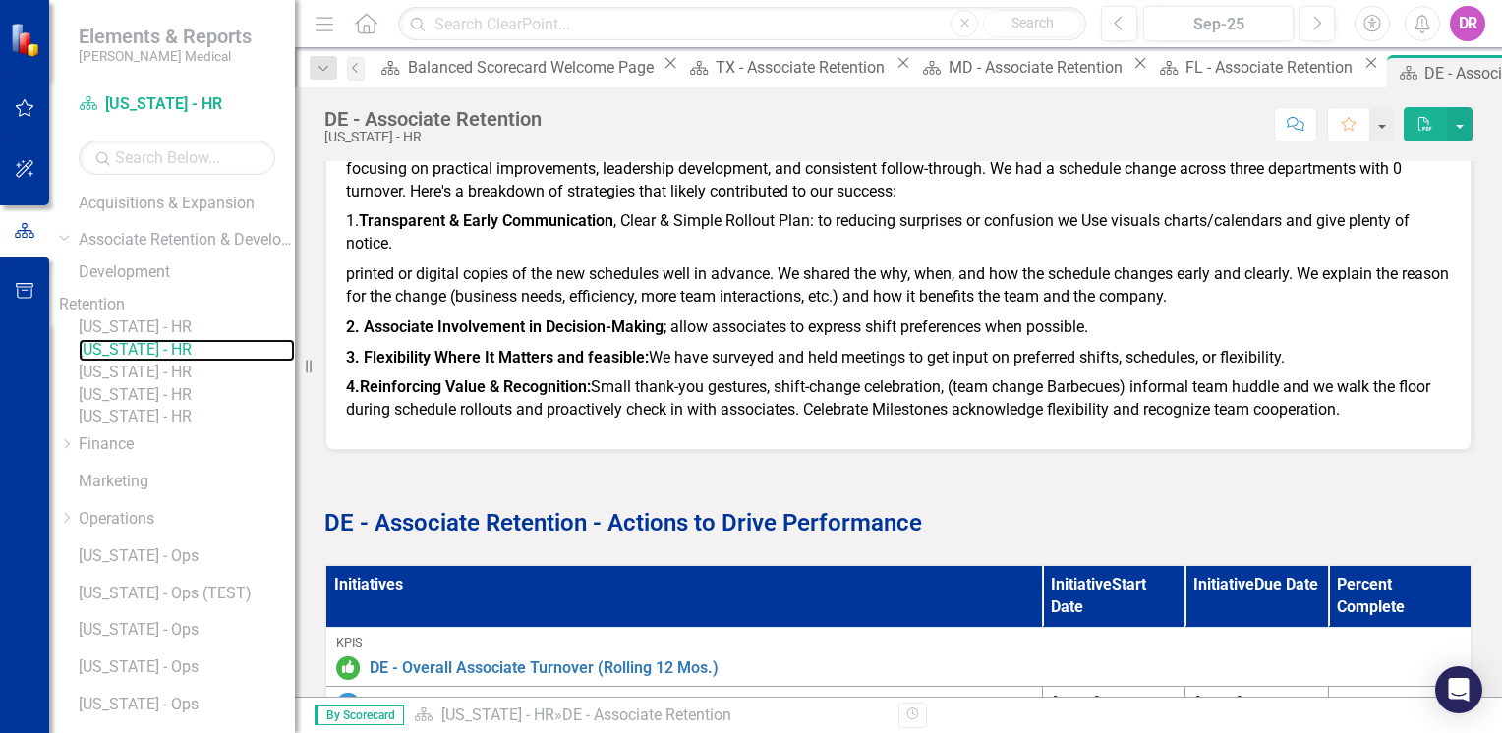
scroll to position [1277, 0]
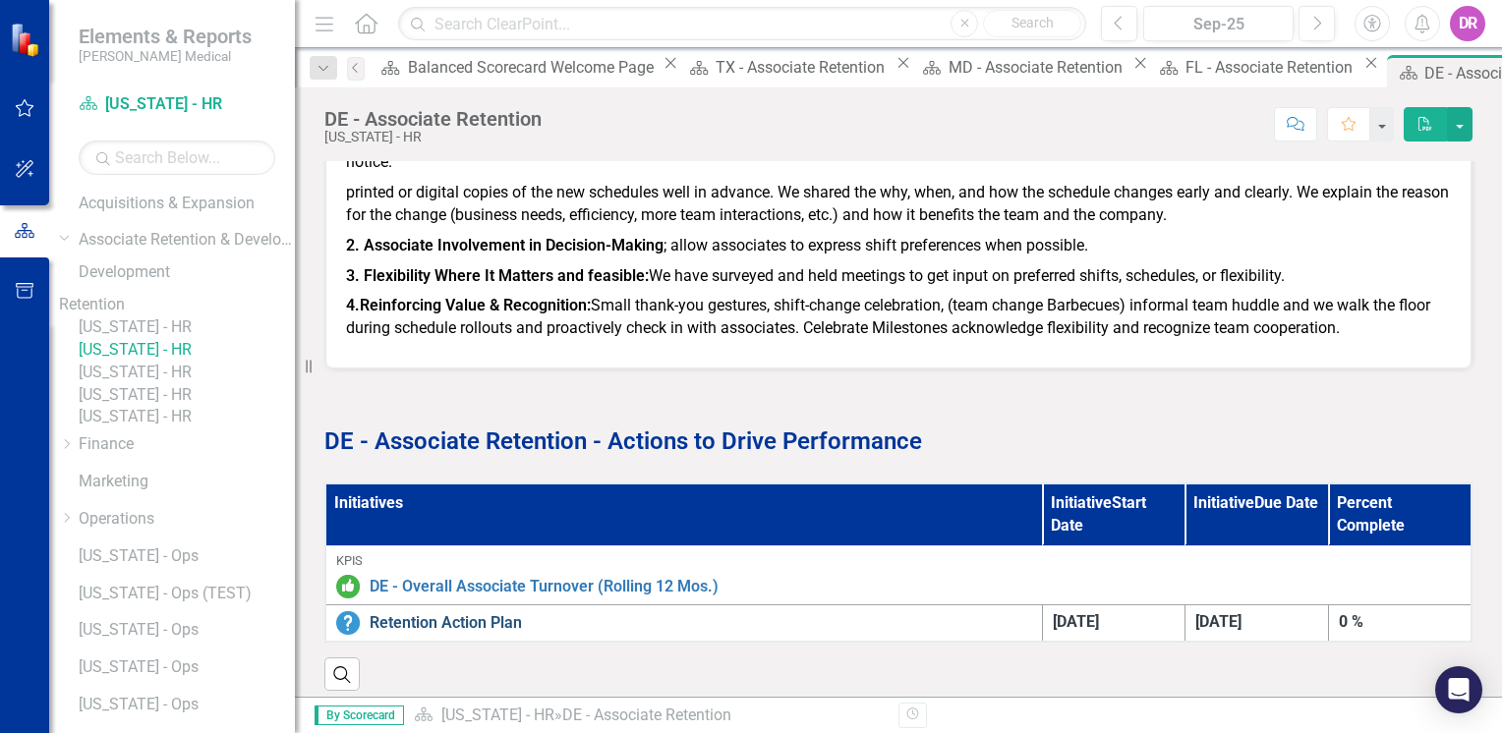
click at [443, 612] on link "Retention Action Plan" at bounding box center [701, 623] width 663 height 23
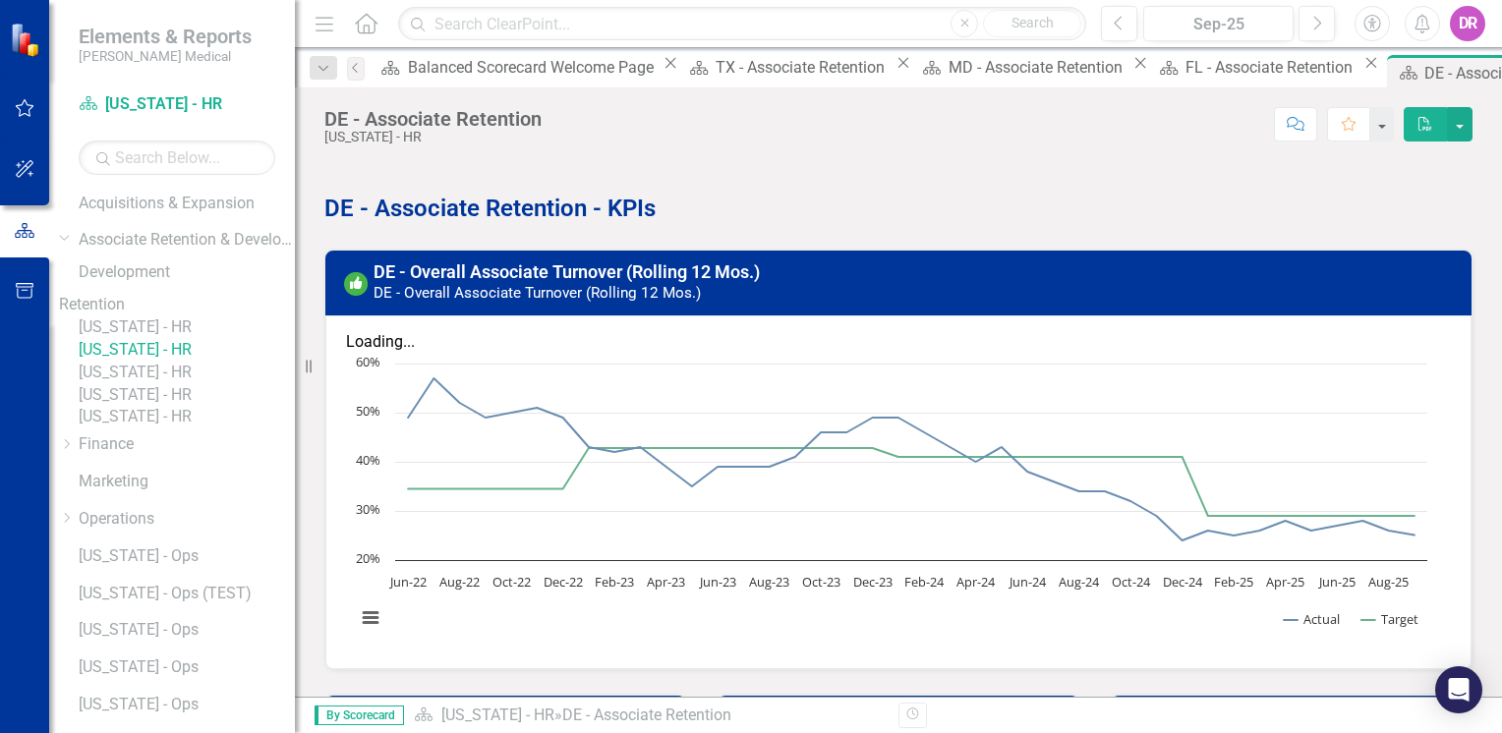
click at [195, 339] on link "[US_STATE] - HR" at bounding box center [187, 328] width 216 height 23
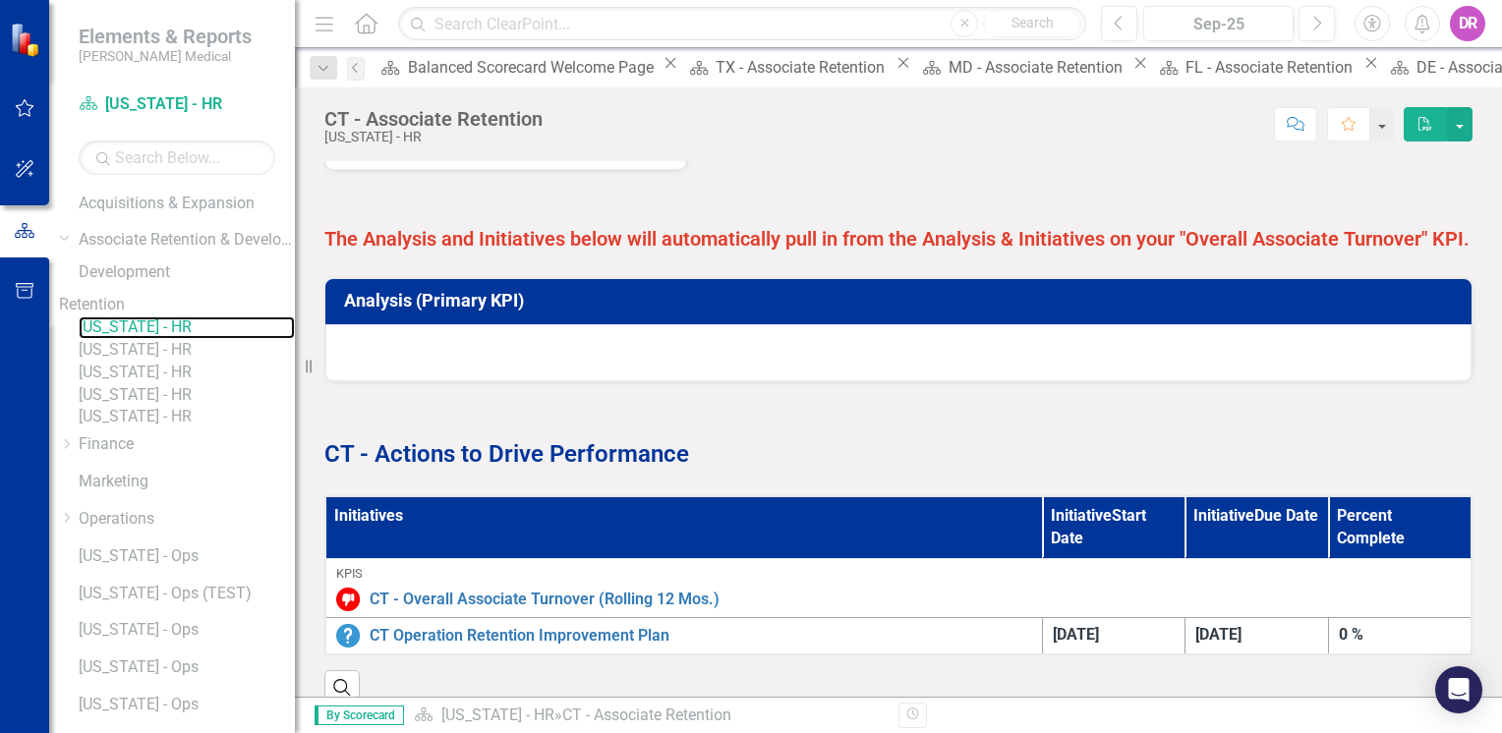
scroll to position [995, 0]
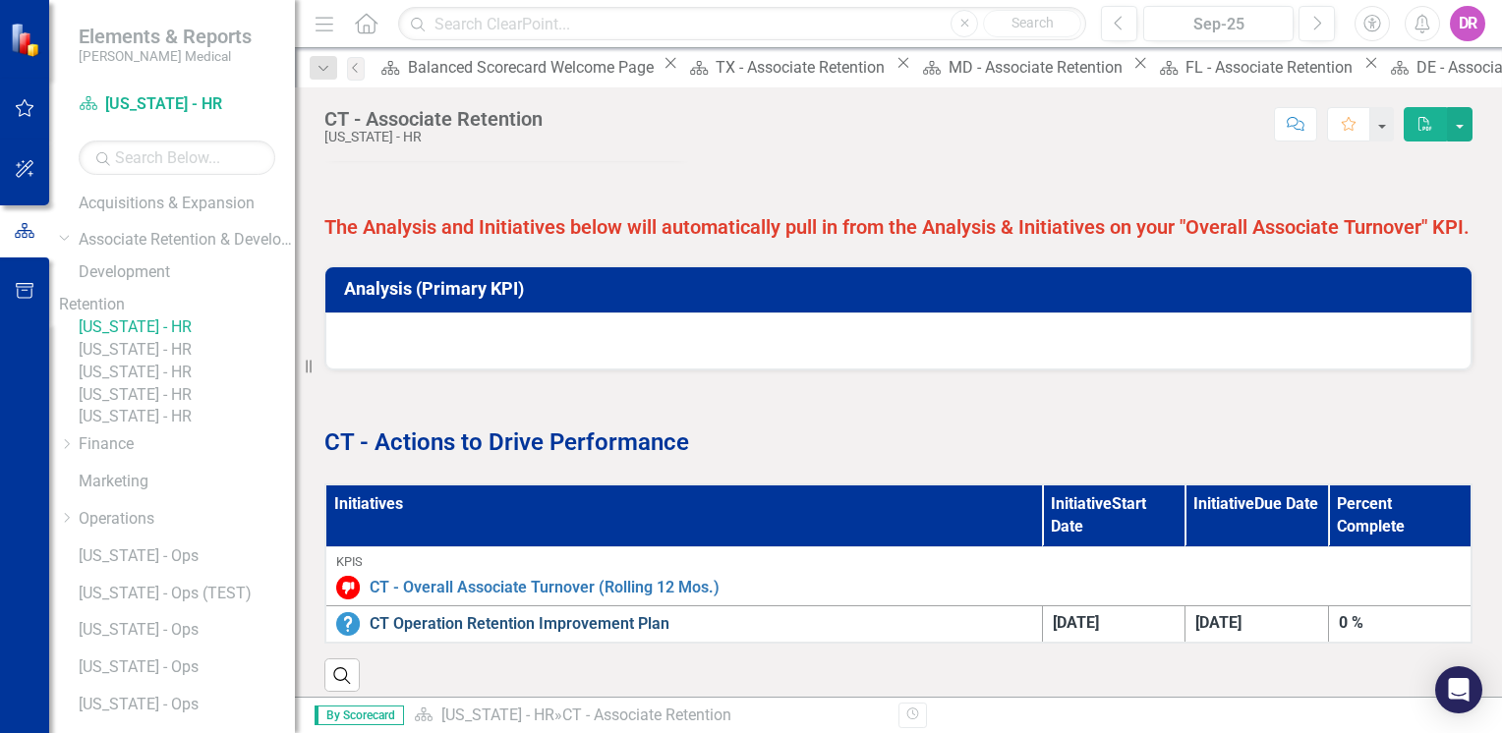
click at [507, 613] on link "CT Operation Retention Improvement Plan" at bounding box center [701, 624] width 663 height 23
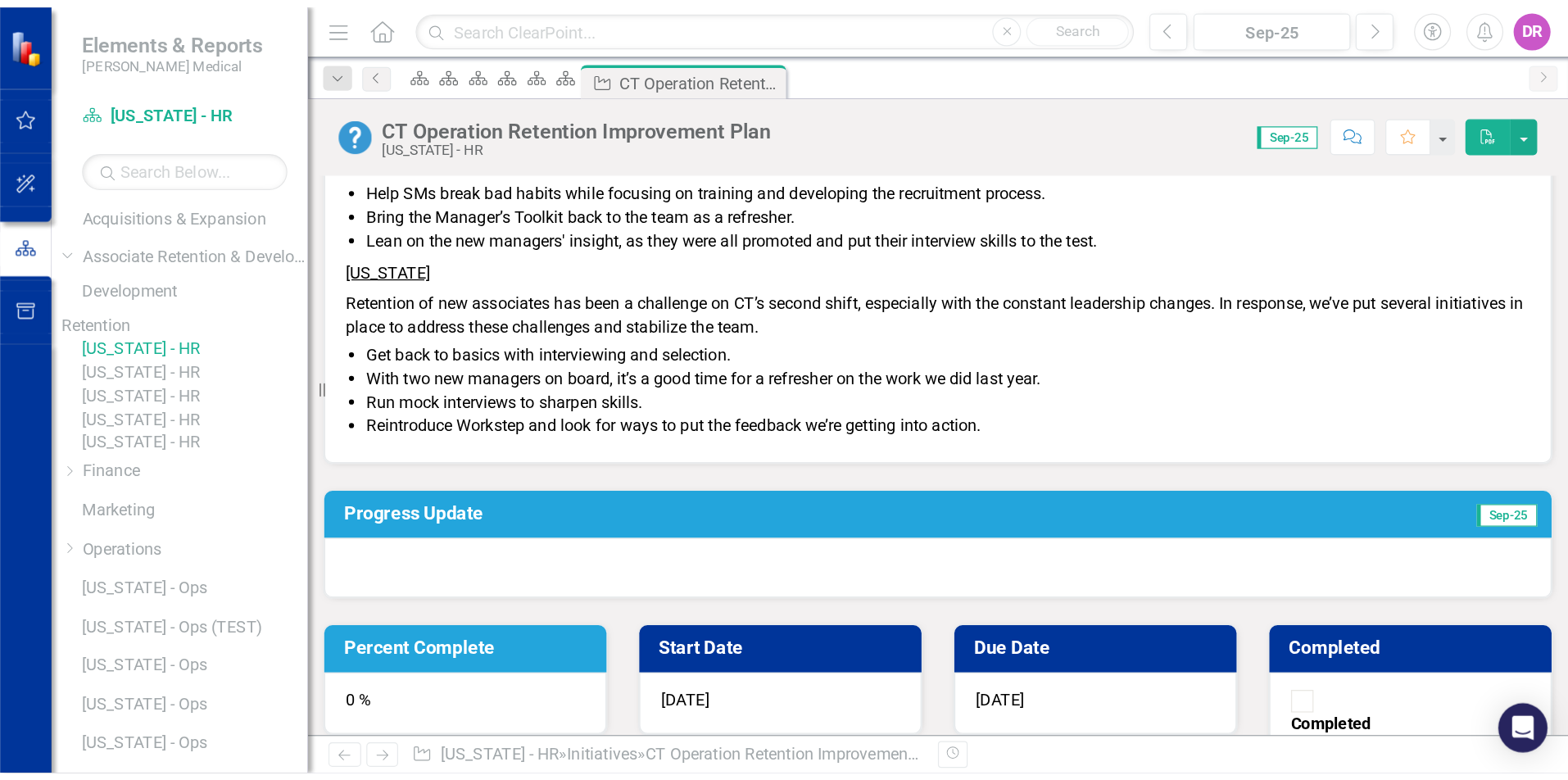
scroll to position [164, 0]
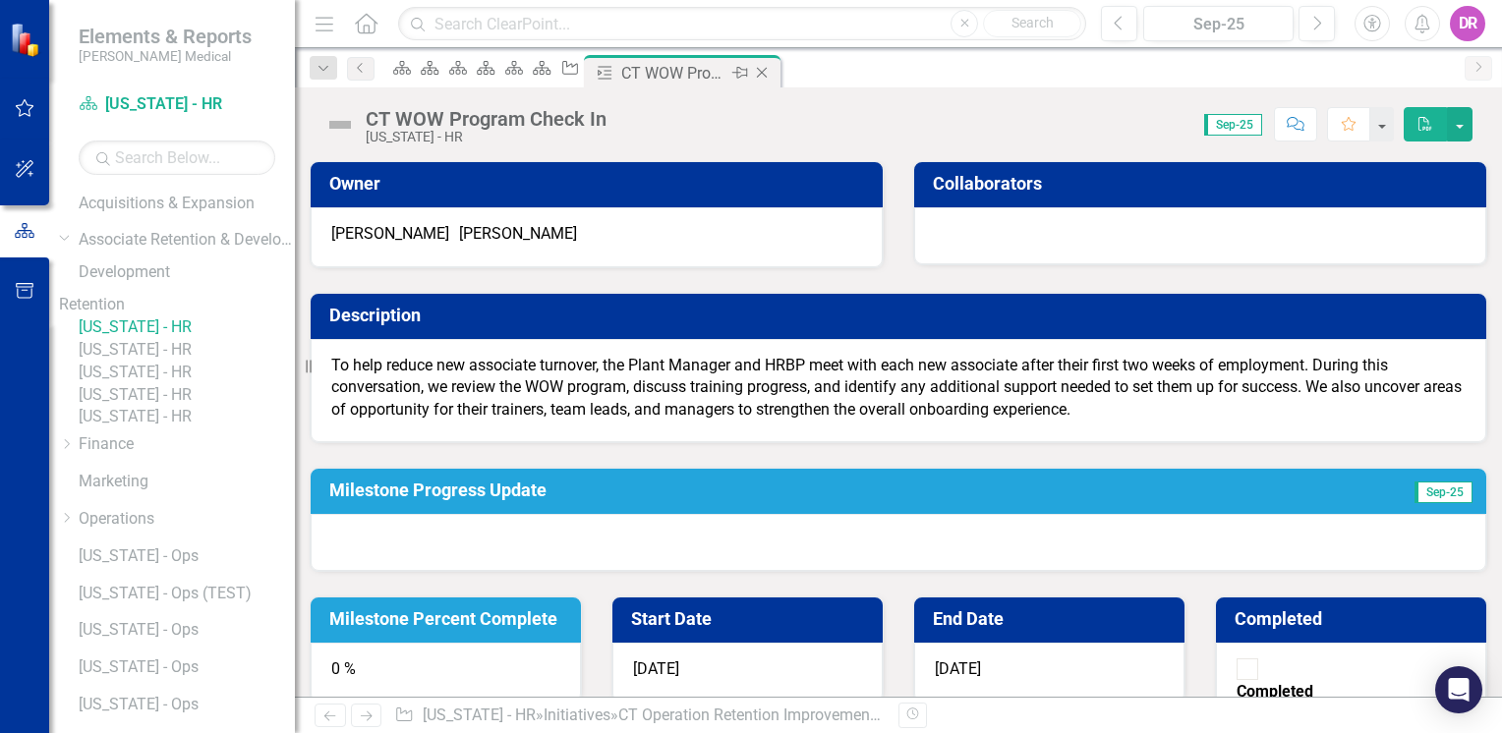
click at [768, 73] on icon at bounding box center [762, 73] width 11 height 11
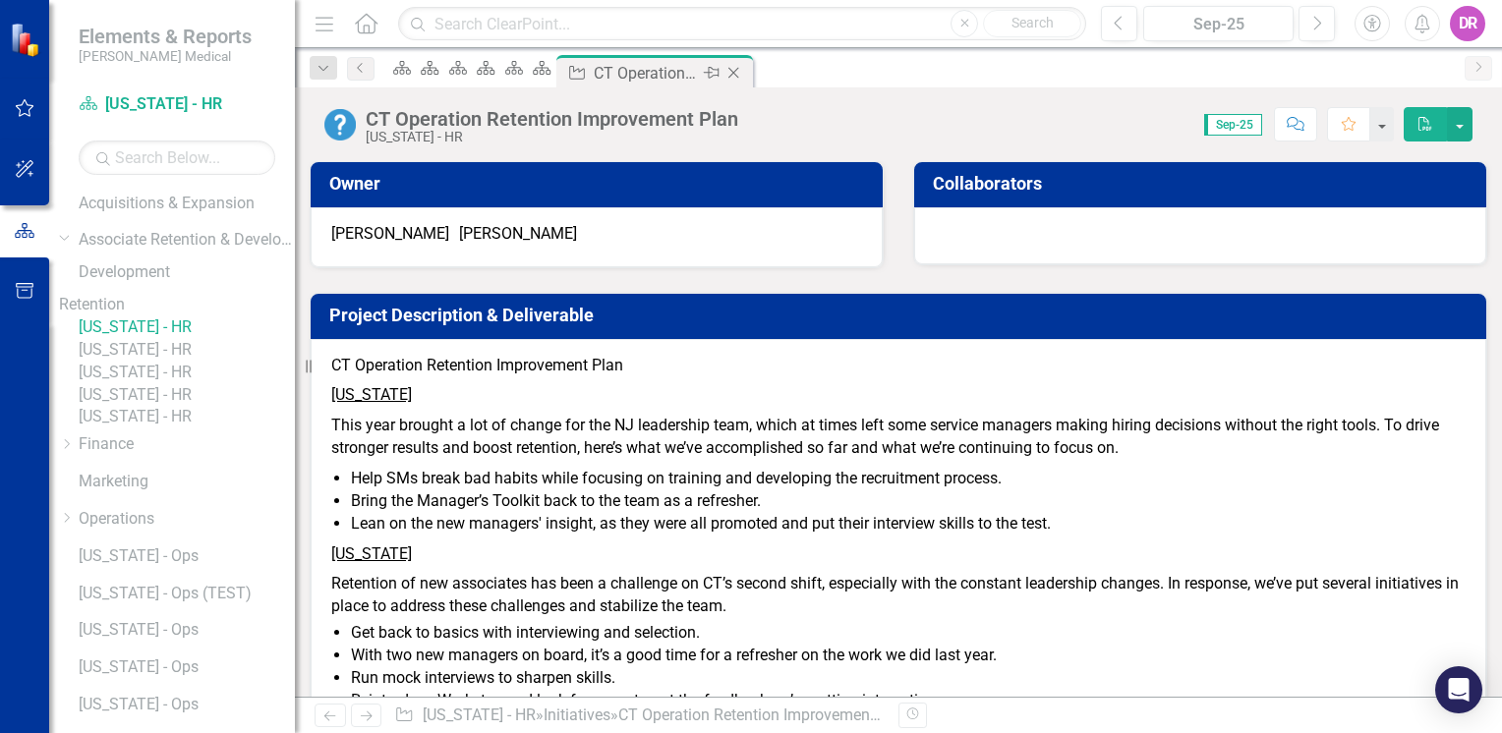
click at [743, 74] on icon "Close" at bounding box center [733, 73] width 20 height 16
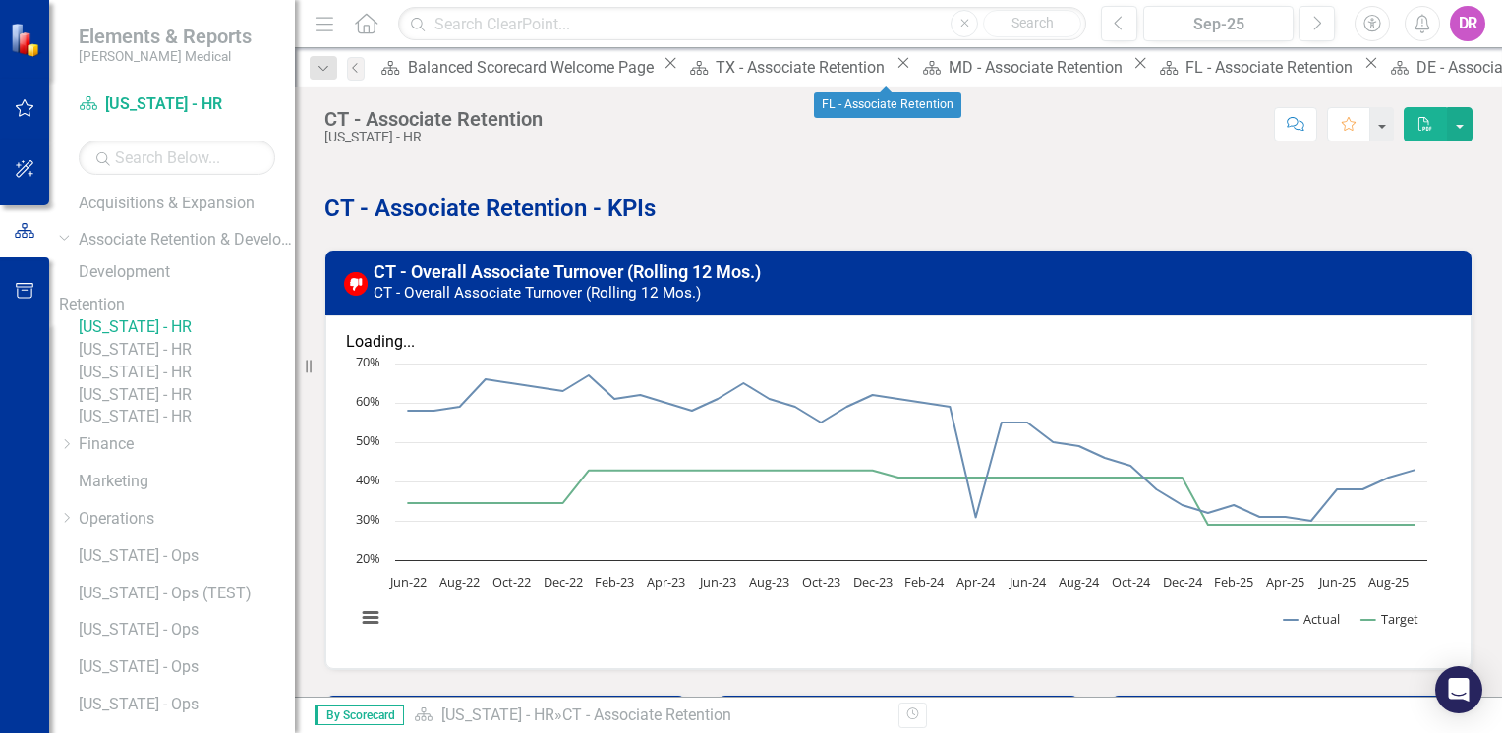
click at [1361, 70] on icon "Close" at bounding box center [1371, 63] width 20 height 16
click at [1368, 66] on icon at bounding box center [1373, 63] width 11 height 11
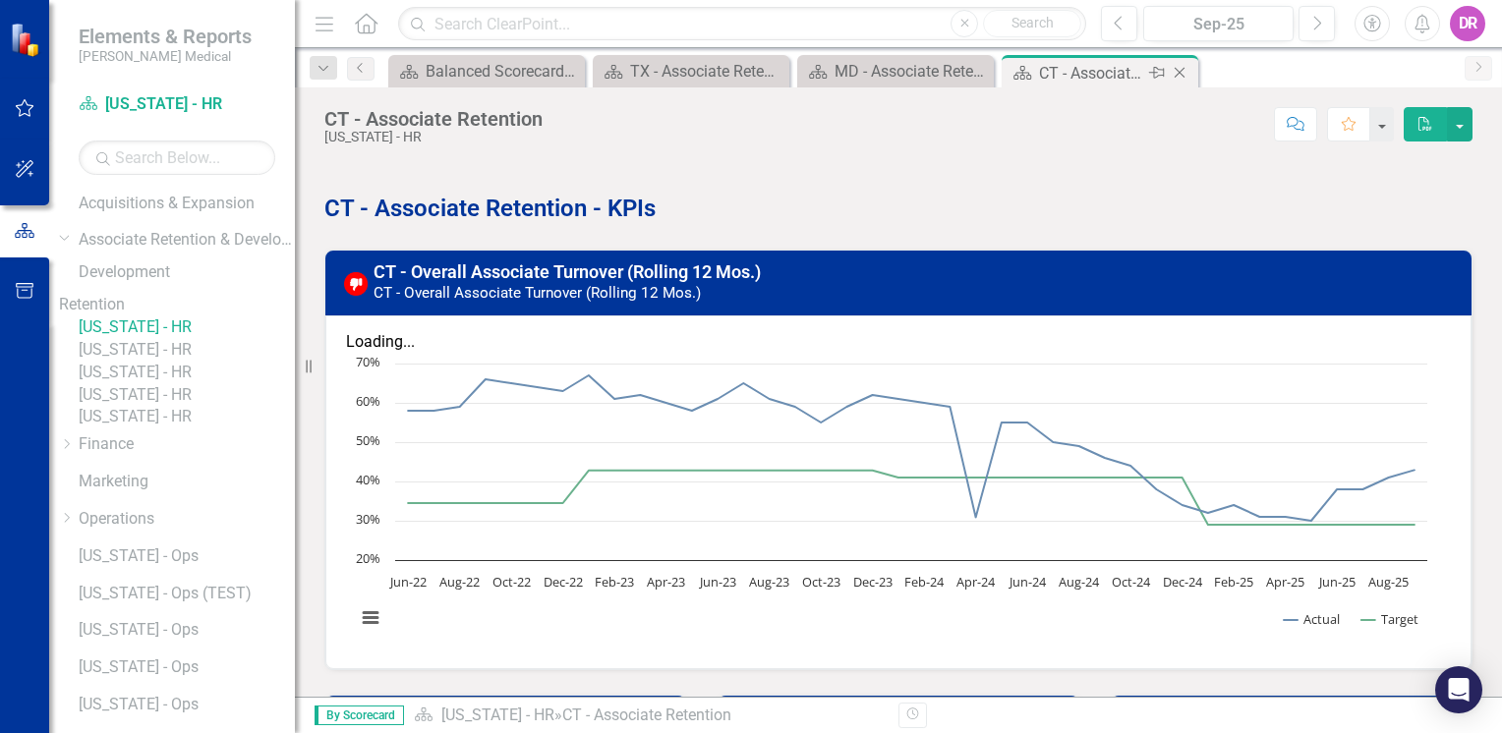
click at [1174, 73] on icon "Close" at bounding box center [1180, 73] width 20 height 16
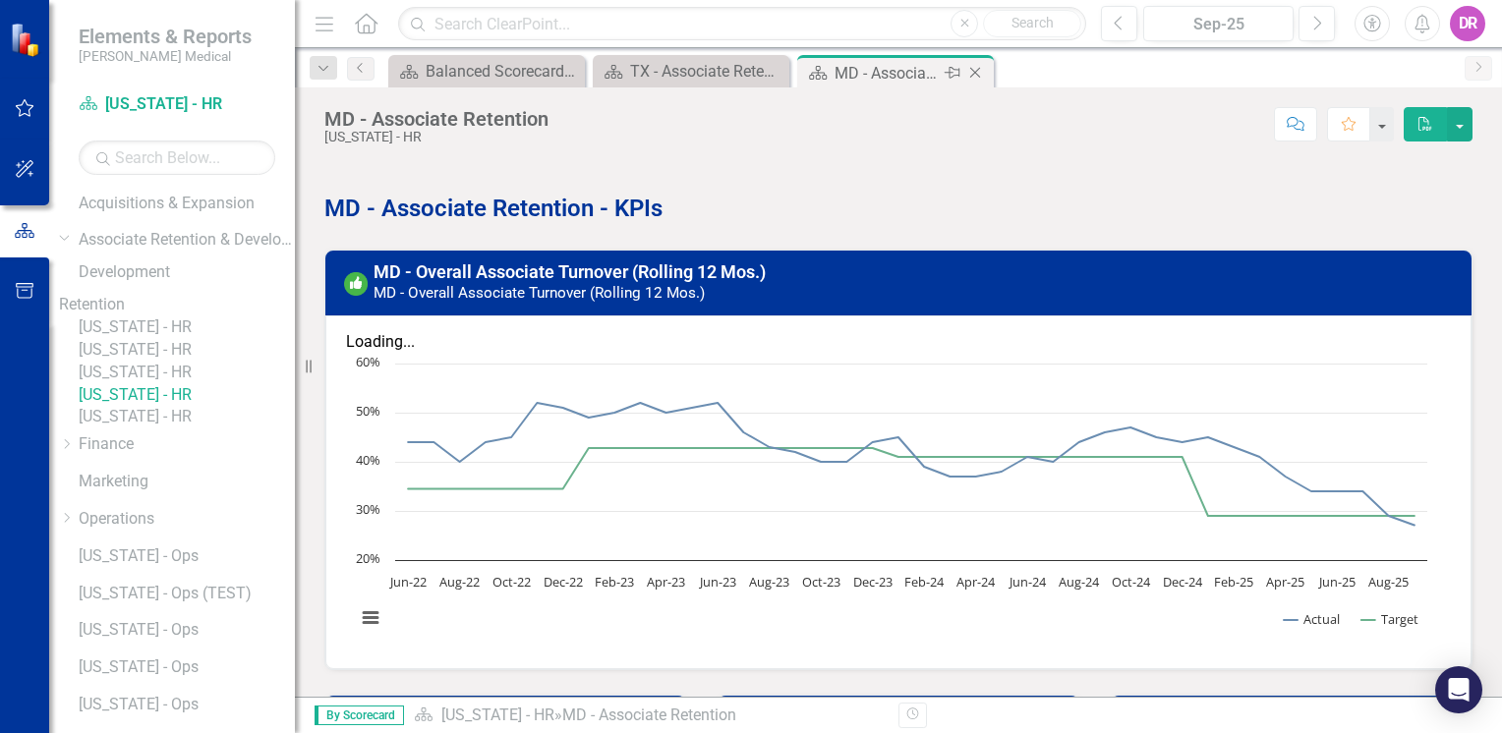
click at [971, 77] on icon "Close" at bounding box center [975, 73] width 20 height 16
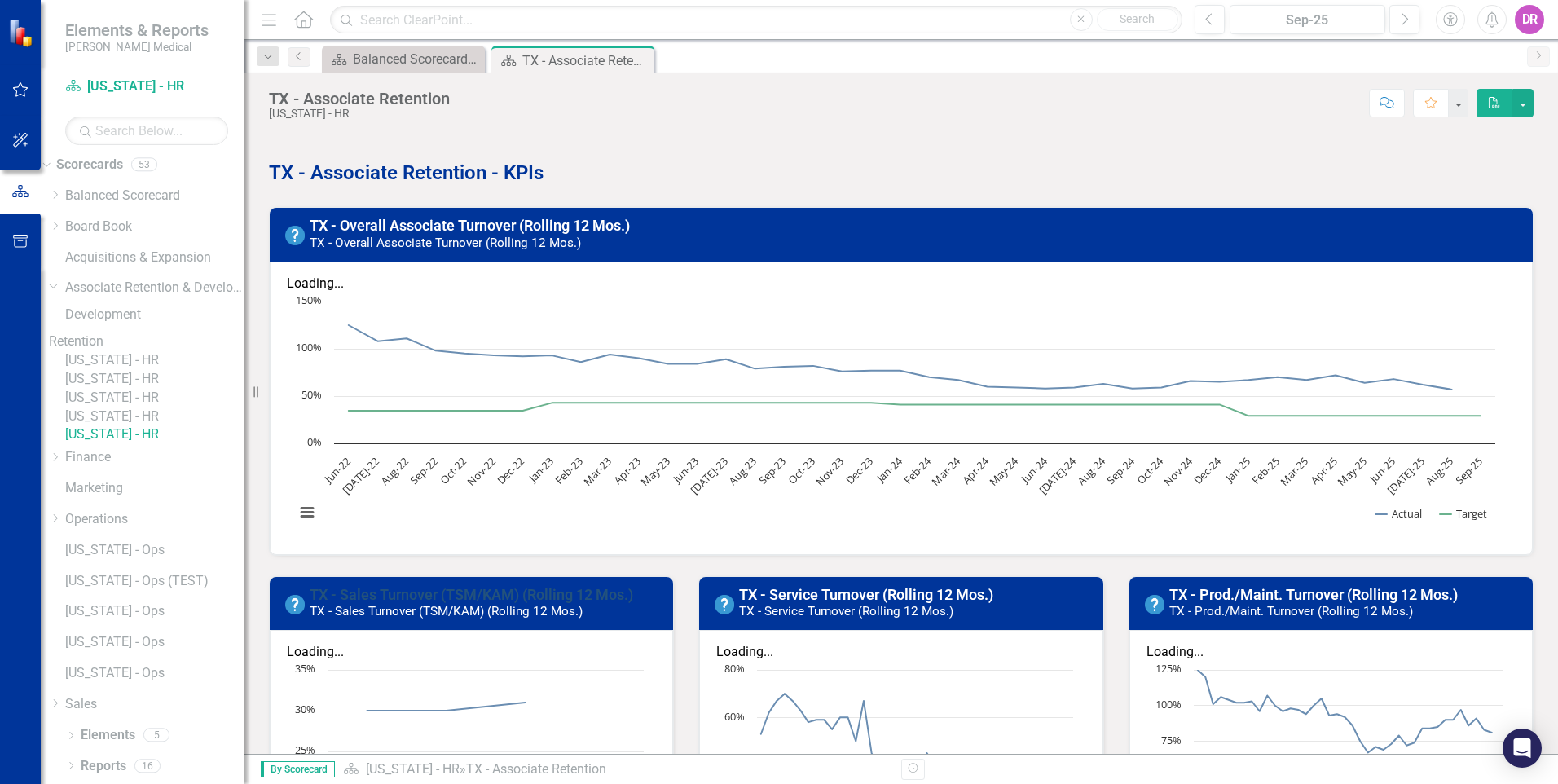
scroll to position [82, 0]
